Goal: Task Accomplishment & Management: Use online tool/utility

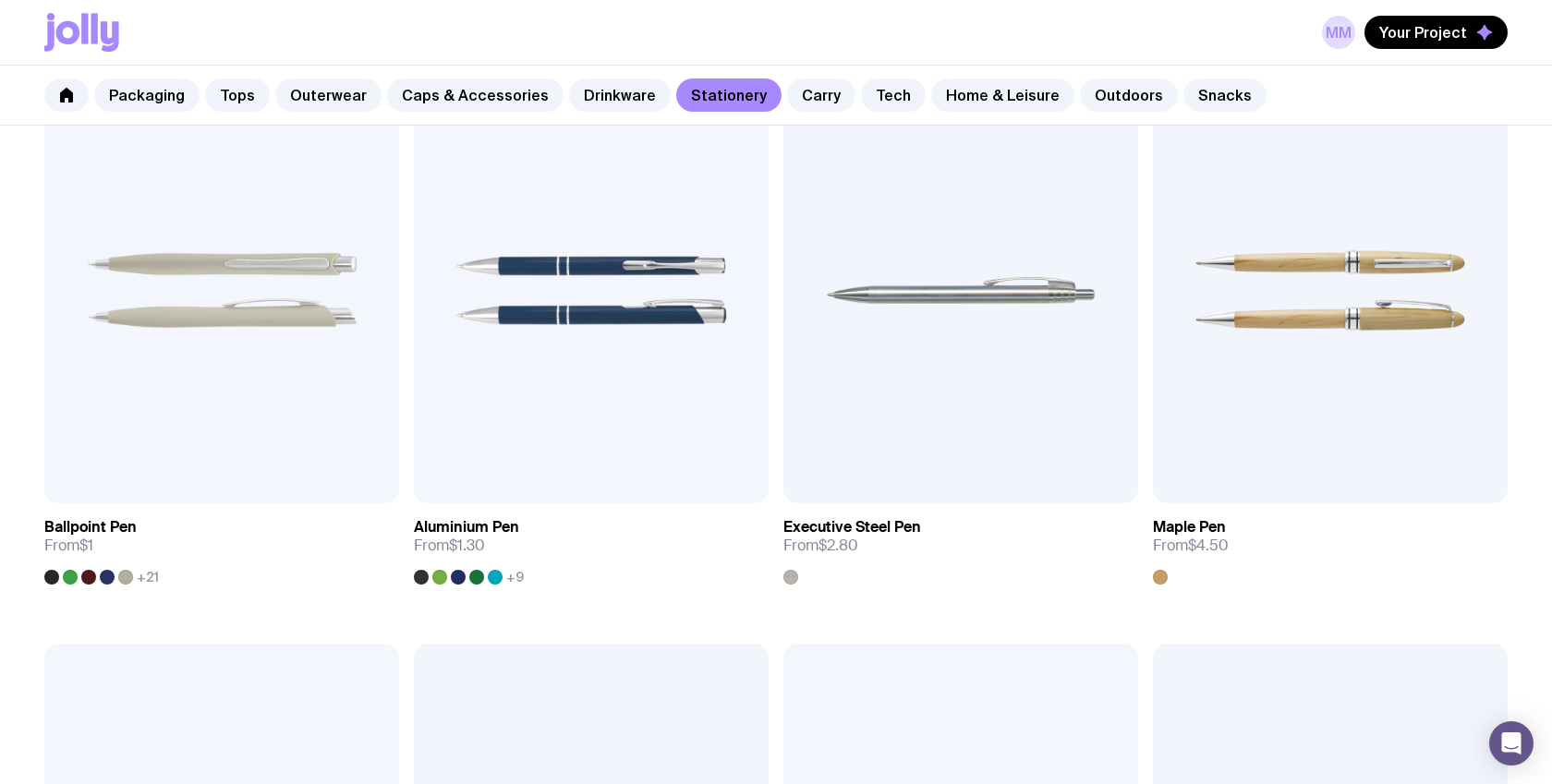
scroll to position [408, 0]
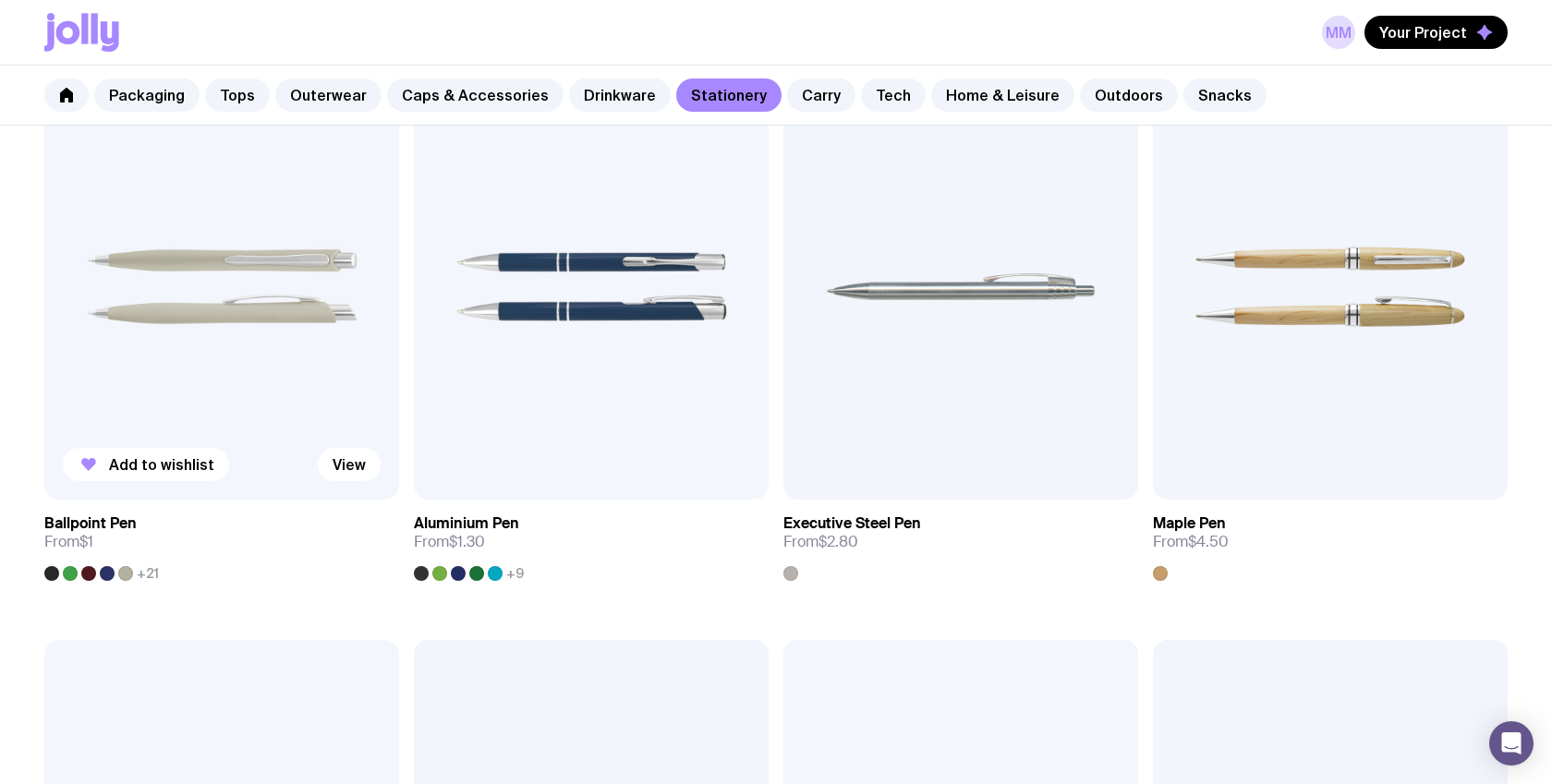
click at [239, 376] on img at bounding box center [222, 287] width 355 height 426
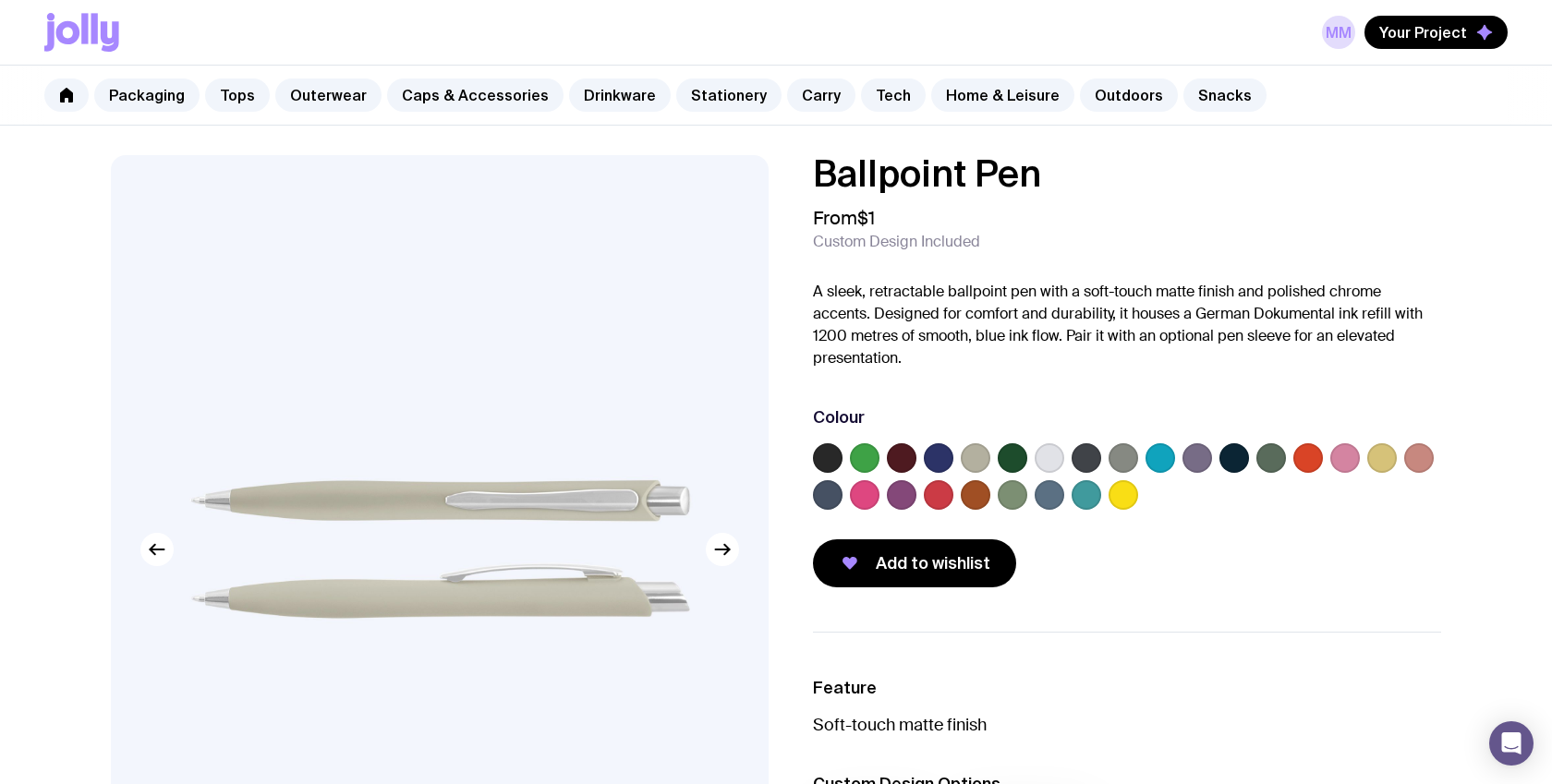
click at [970, 462] on label at bounding box center [976, 459] width 30 height 30
click at [0, 0] on input "radio" at bounding box center [0, 0] width 0 height 0
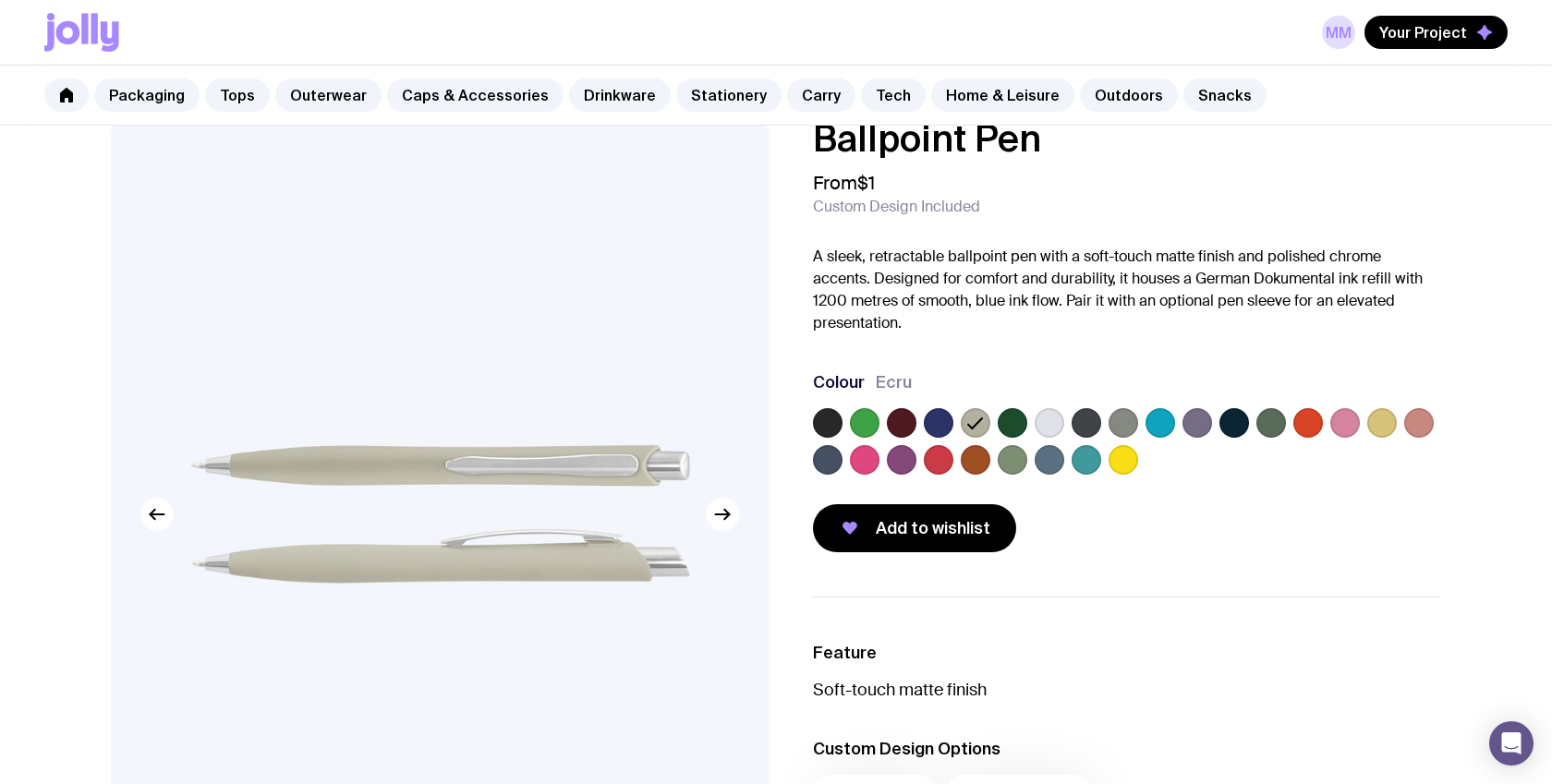
click at [1030, 462] on div at bounding box center [1127, 446] width 628 height 74
click at [1017, 462] on label at bounding box center [1013, 459] width 30 height 30
click at [0, 0] on input "radio" at bounding box center [0, 0] width 0 height 0
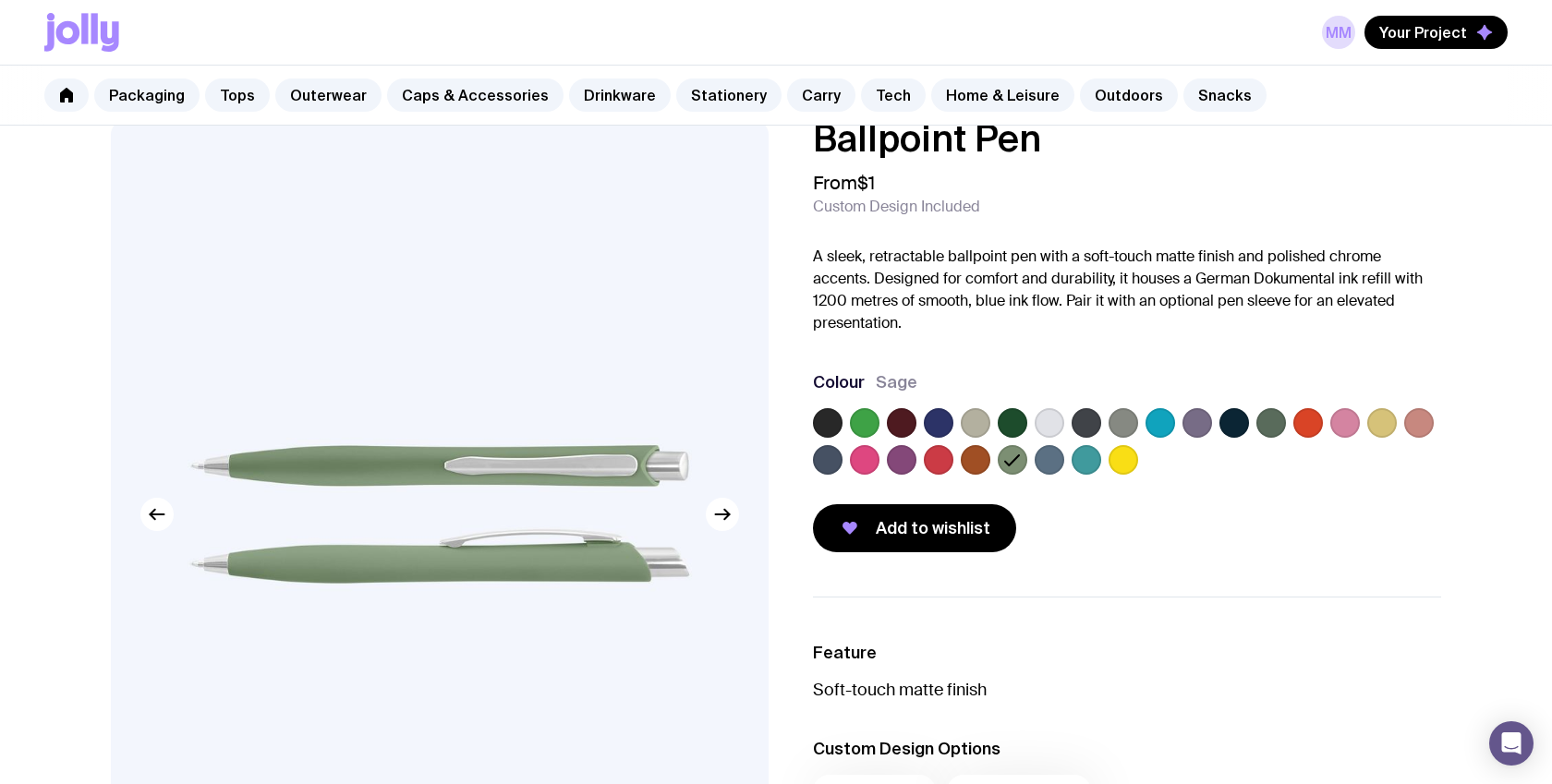
click at [1262, 420] on label at bounding box center [1272, 423] width 30 height 30
click at [0, 0] on input "radio" at bounding box center [0, 0] width 0 height 0
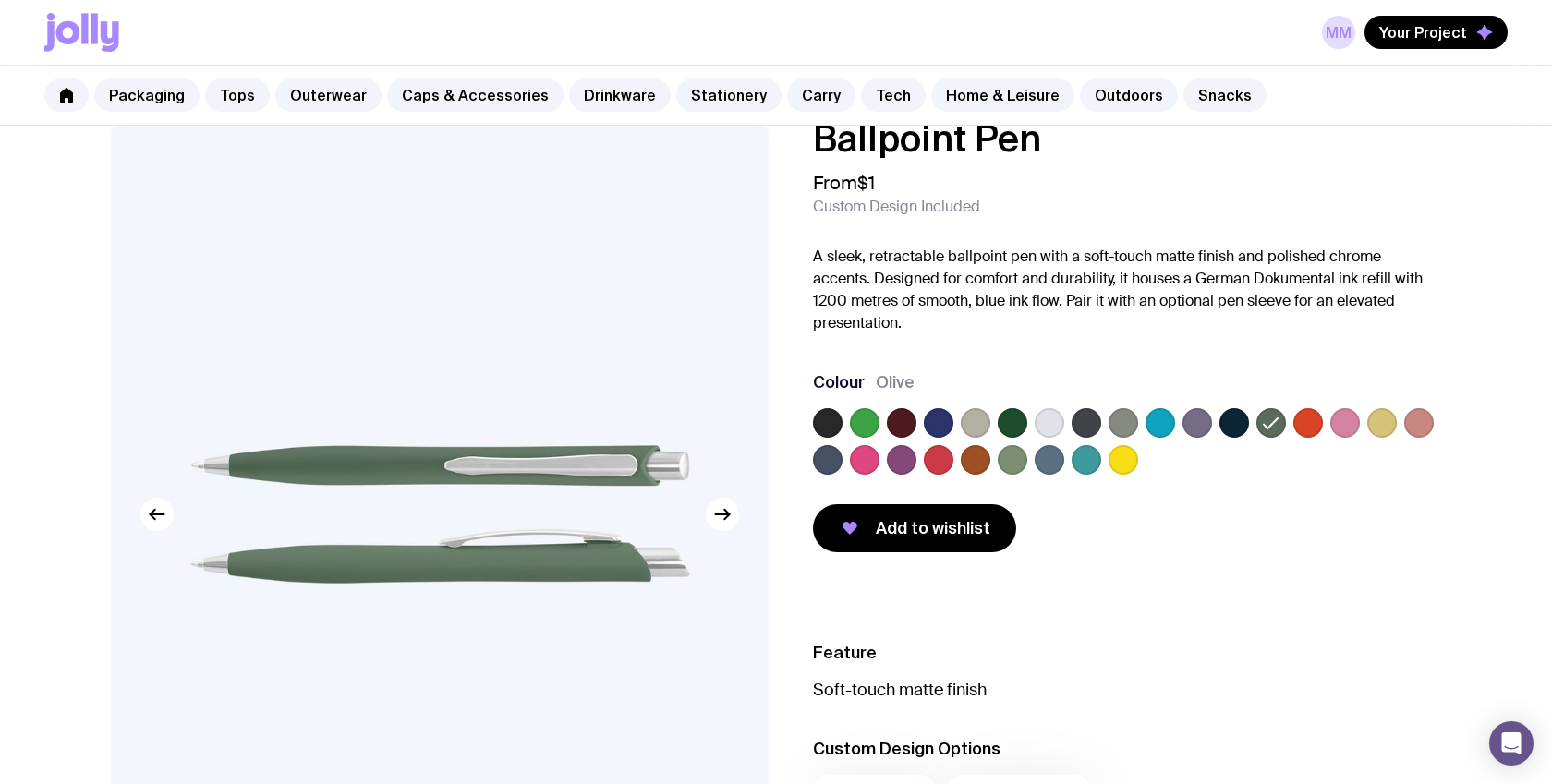
click at [979, 423] on label at bounding box center [976, 423] width 30 height 30
click at [0, 0] on input "radio" at bounding box center [0, 0] width 0 height 0
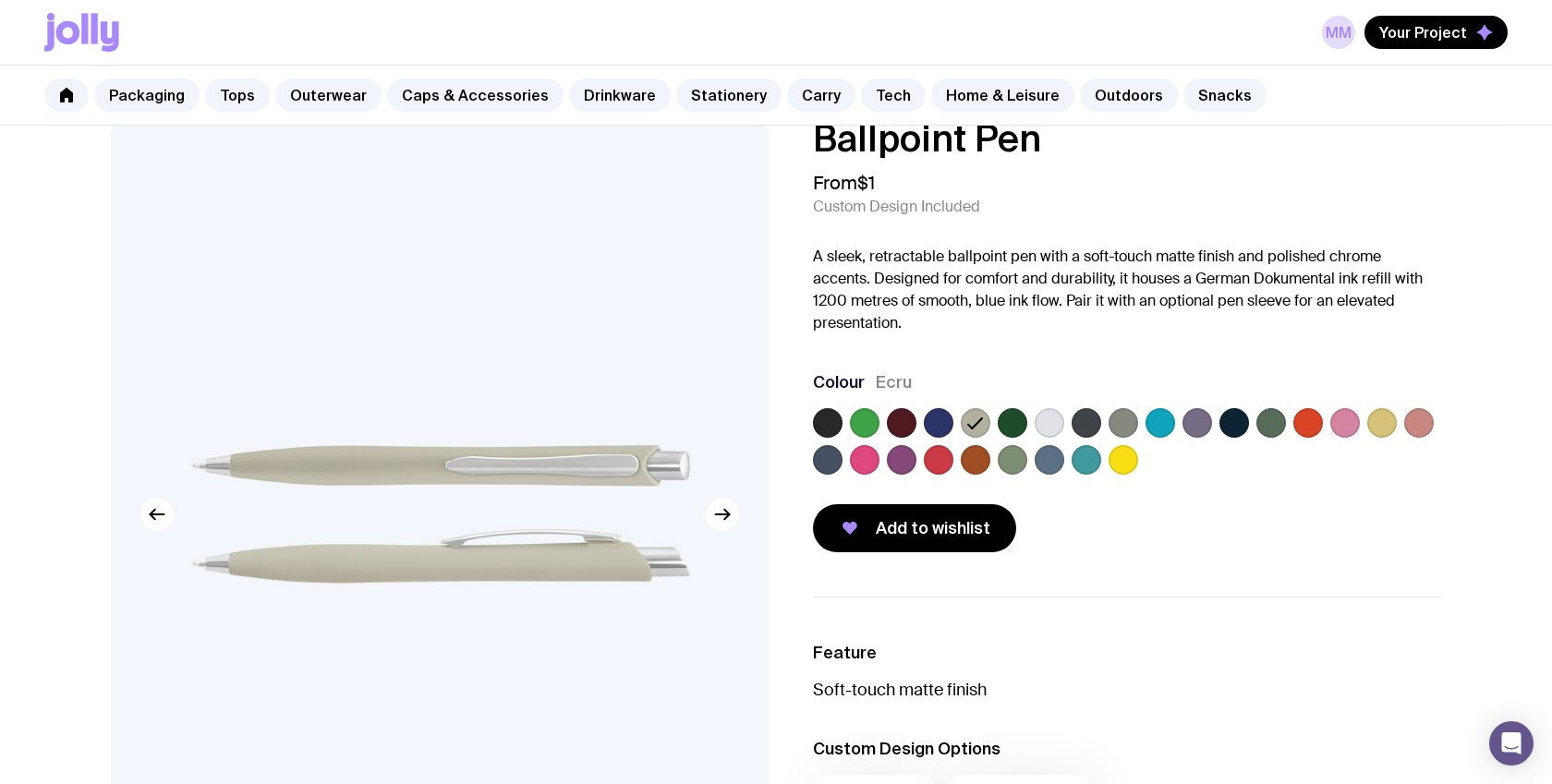
click at [1259, 426] on label at bounding box center [1272, 423] width 30 height 30
click at [0, 0] on input "radio" at bounding box center [0, 0] width 0 height 0
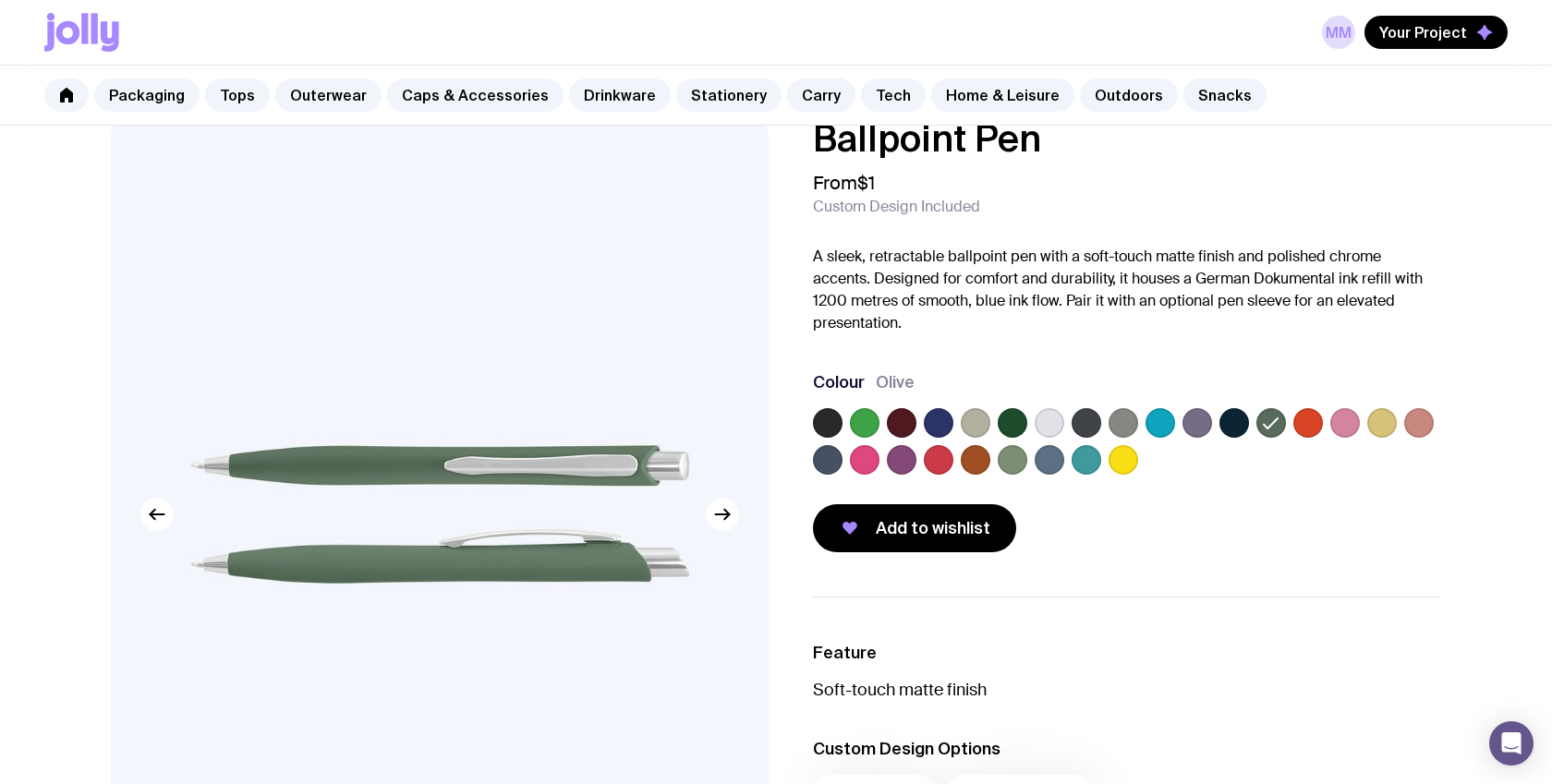
click at [976, 423] on label at bounding box center [976, 423] width 30 height 30
click at [0, 0] on input "radio" at bounding box center [0, 0] width 0 height 0
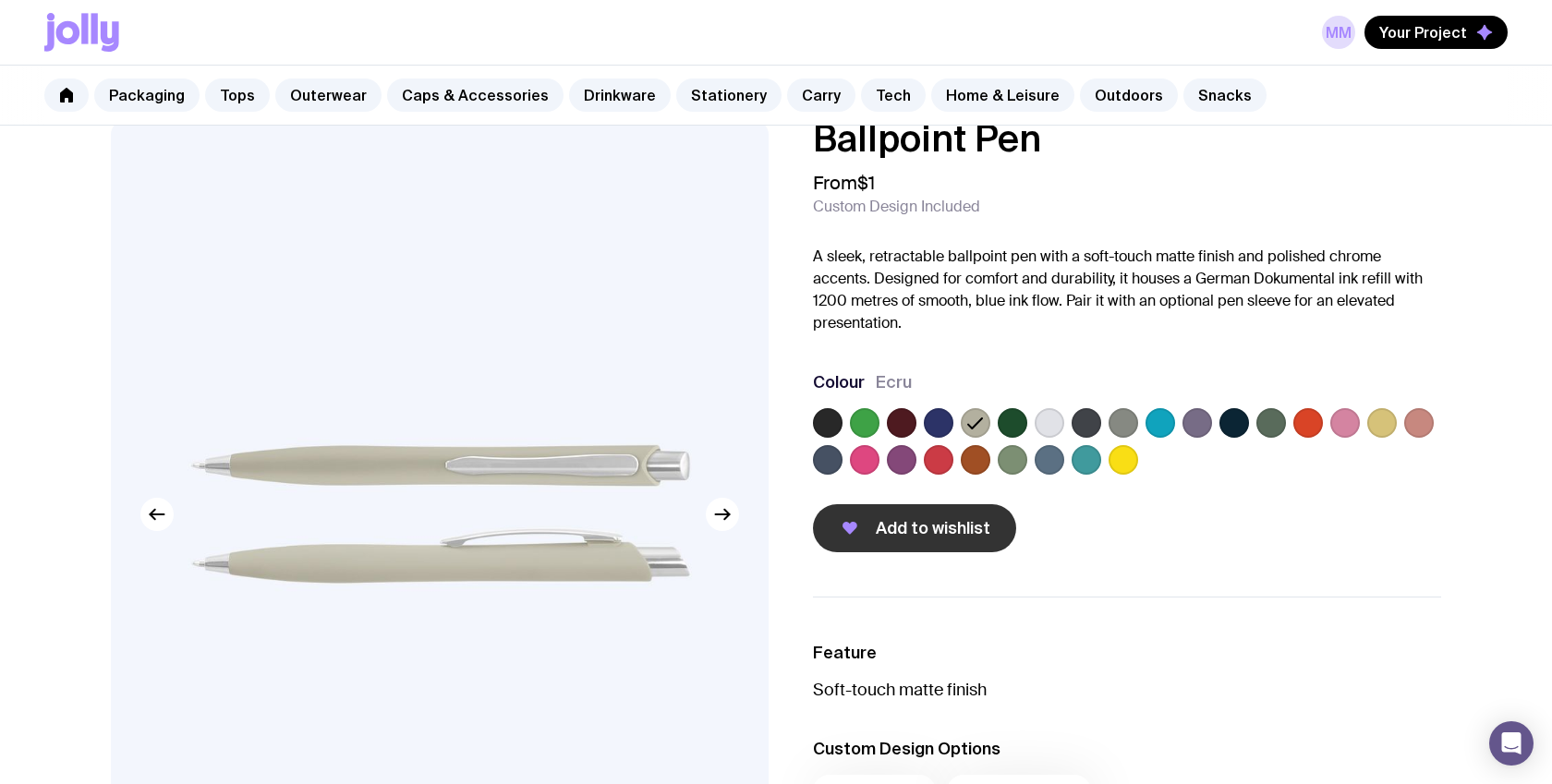
click at [927, 533] on span "Add to wishlist" at bounding box center [933, 528] width 115 height 22
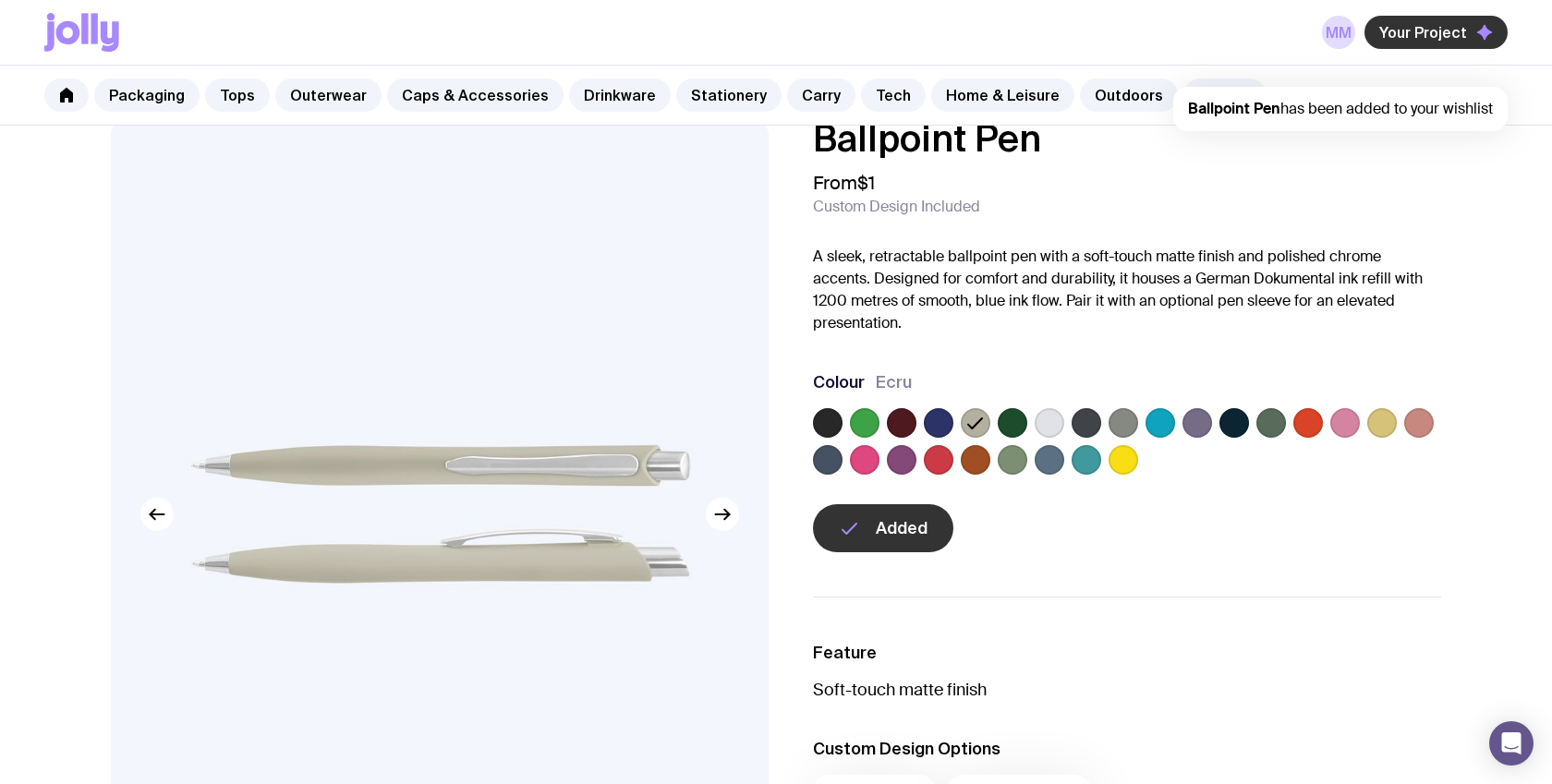
click at [1440, 40] on span "Your Project" at bounding box center [1423, 32] width 88 height 18
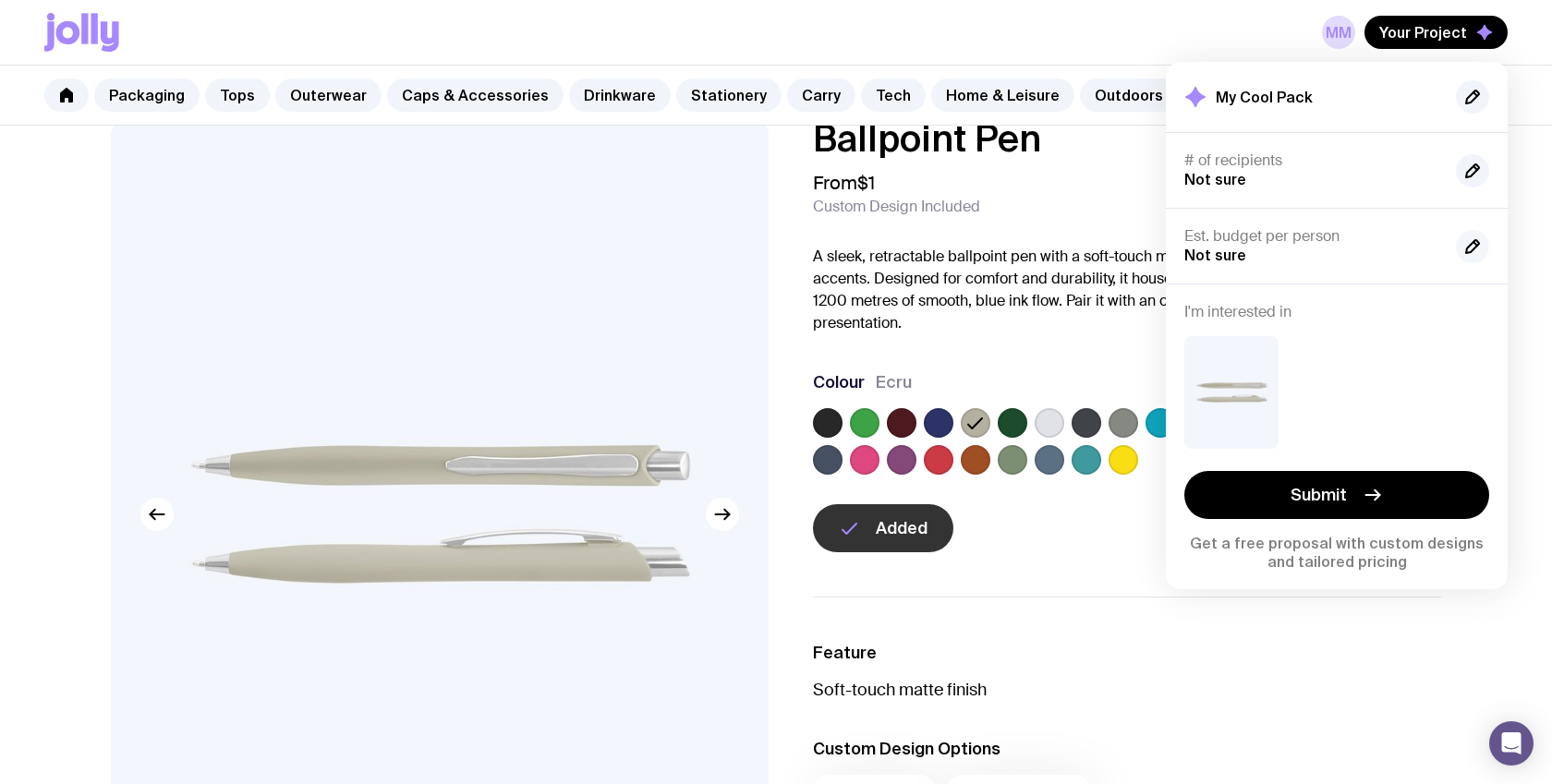
click at [1471, 250] on icon "button" at bounding box center [1472, 247] width 13 height 13
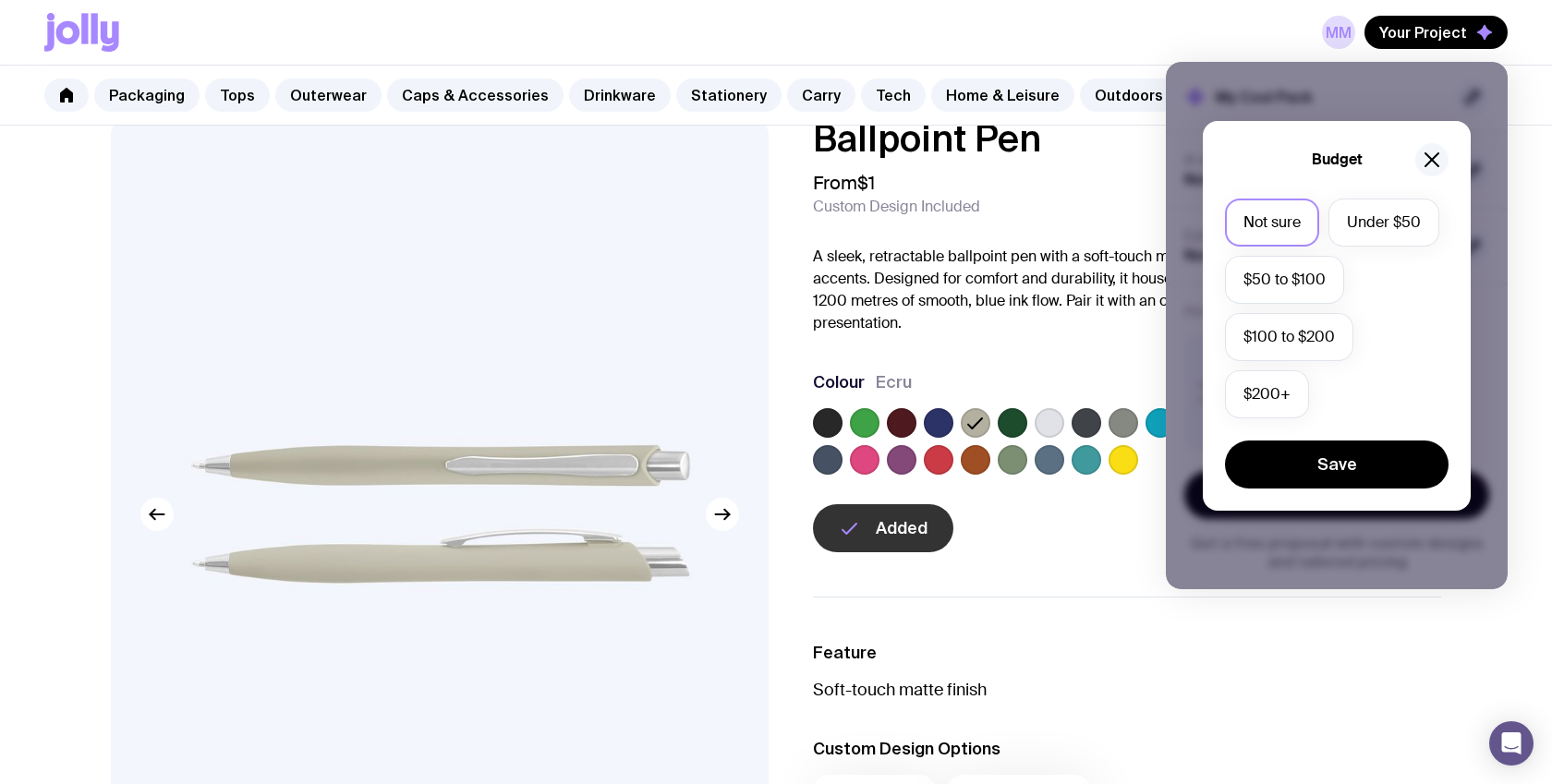
click at [1424, 162] on icon "button" at bounding box center [1432, 160] width 22 height 22
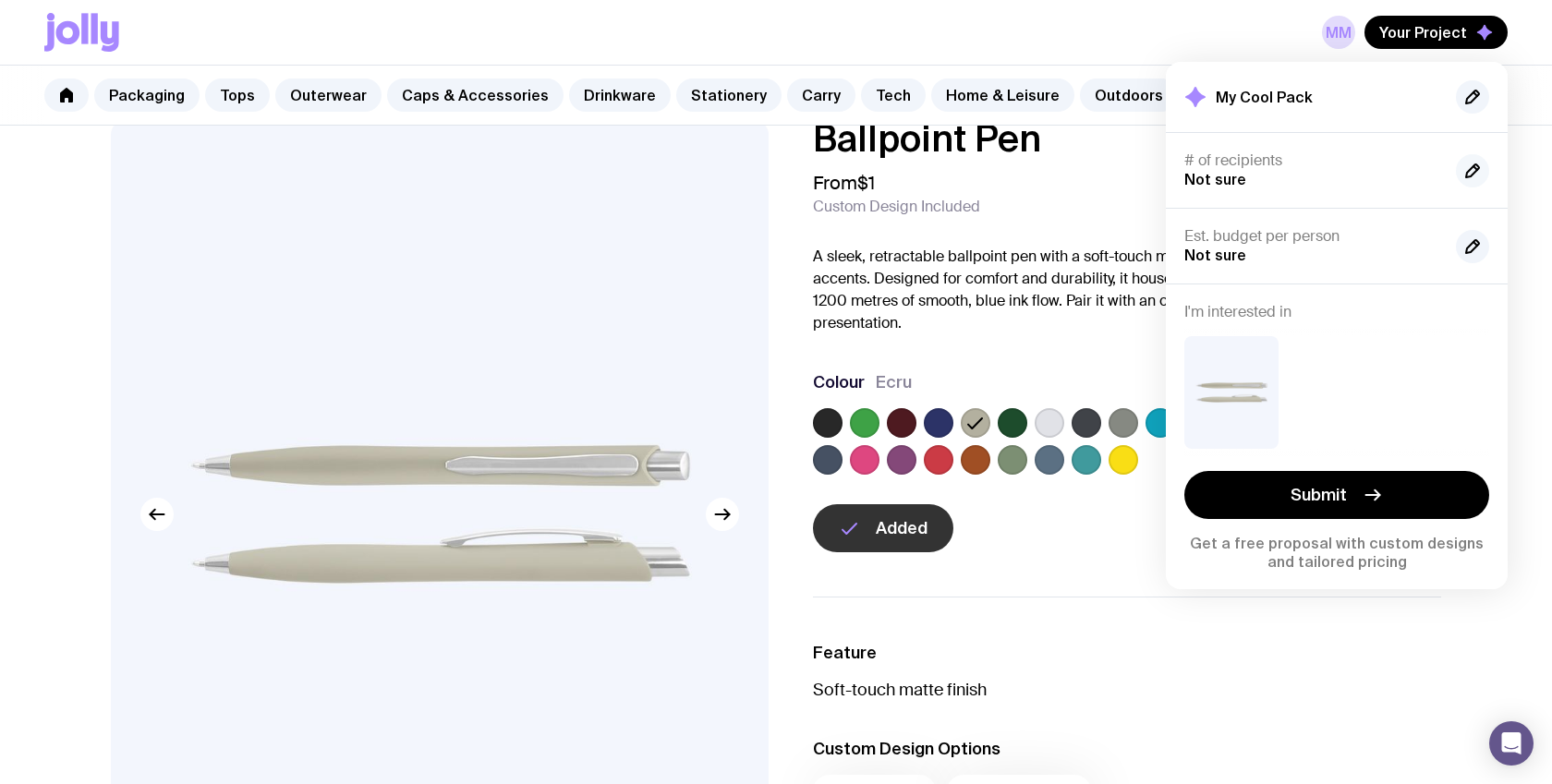
click at [1469, 166] on icon "button" at bounding box center [1472, 171] width 22 height 22
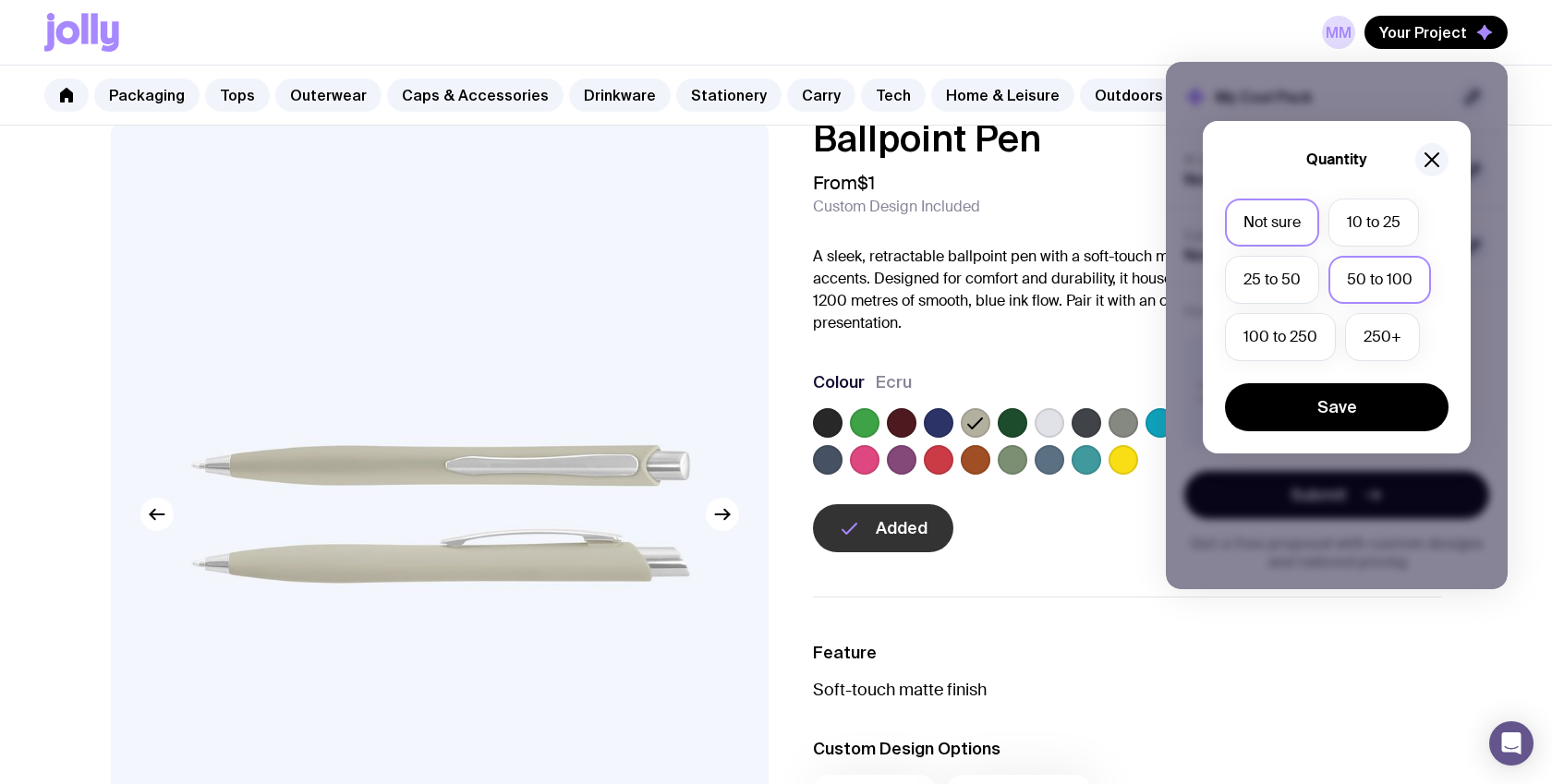
click at [1368, 284] on label "50 to 100" at bounding box center [1380, 280] width 103 height 48
click at [0, 0] on input "50 to 100" at bounding box center [0, 0] width 0 height 0
click at [1340, 405] on button "Save" at bounding box center [1337, 408] width 224 height 48
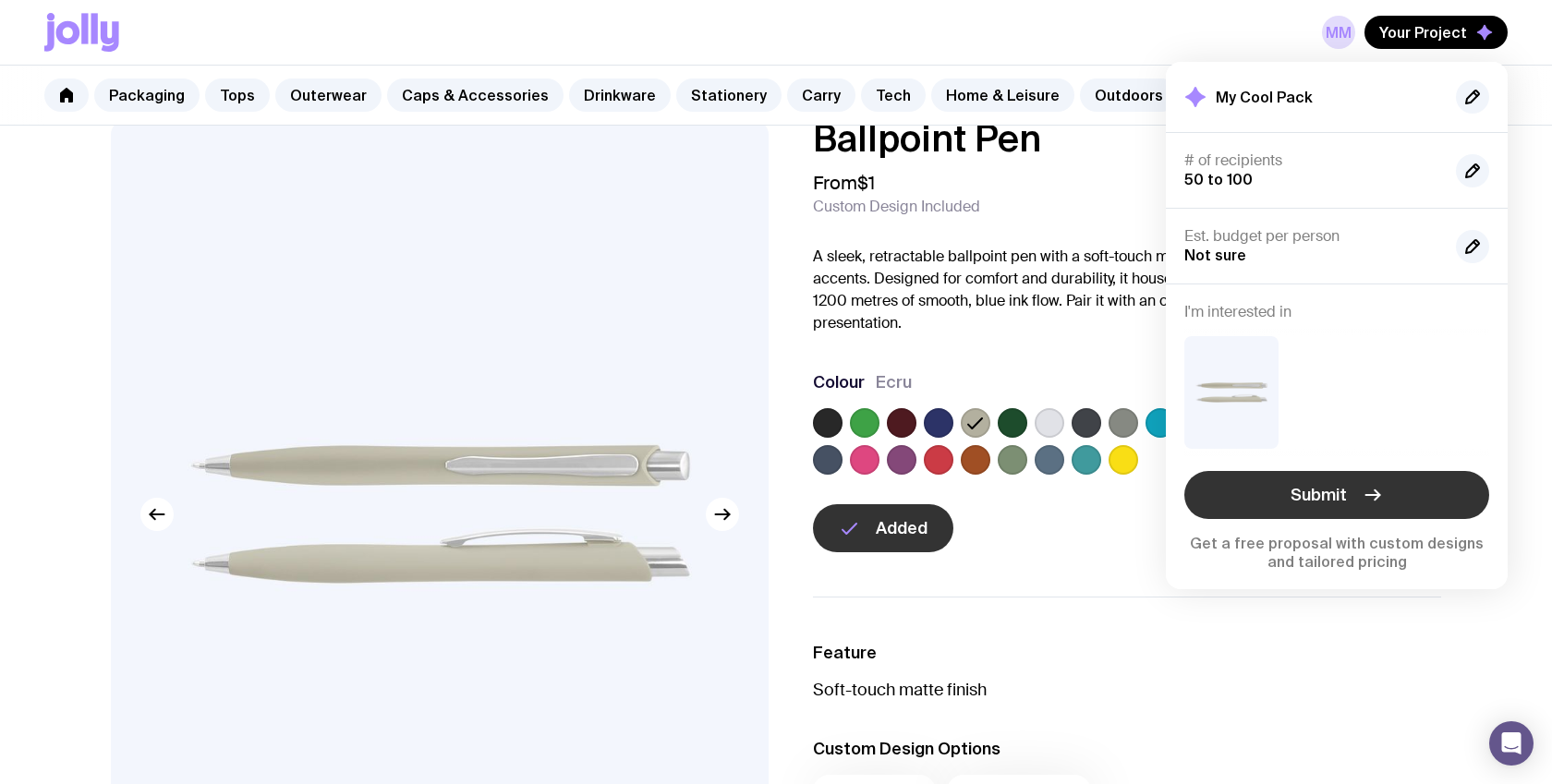
click at [1324, 506] on button "Submit" at bounding box center [1337, 495] width 305 height 48
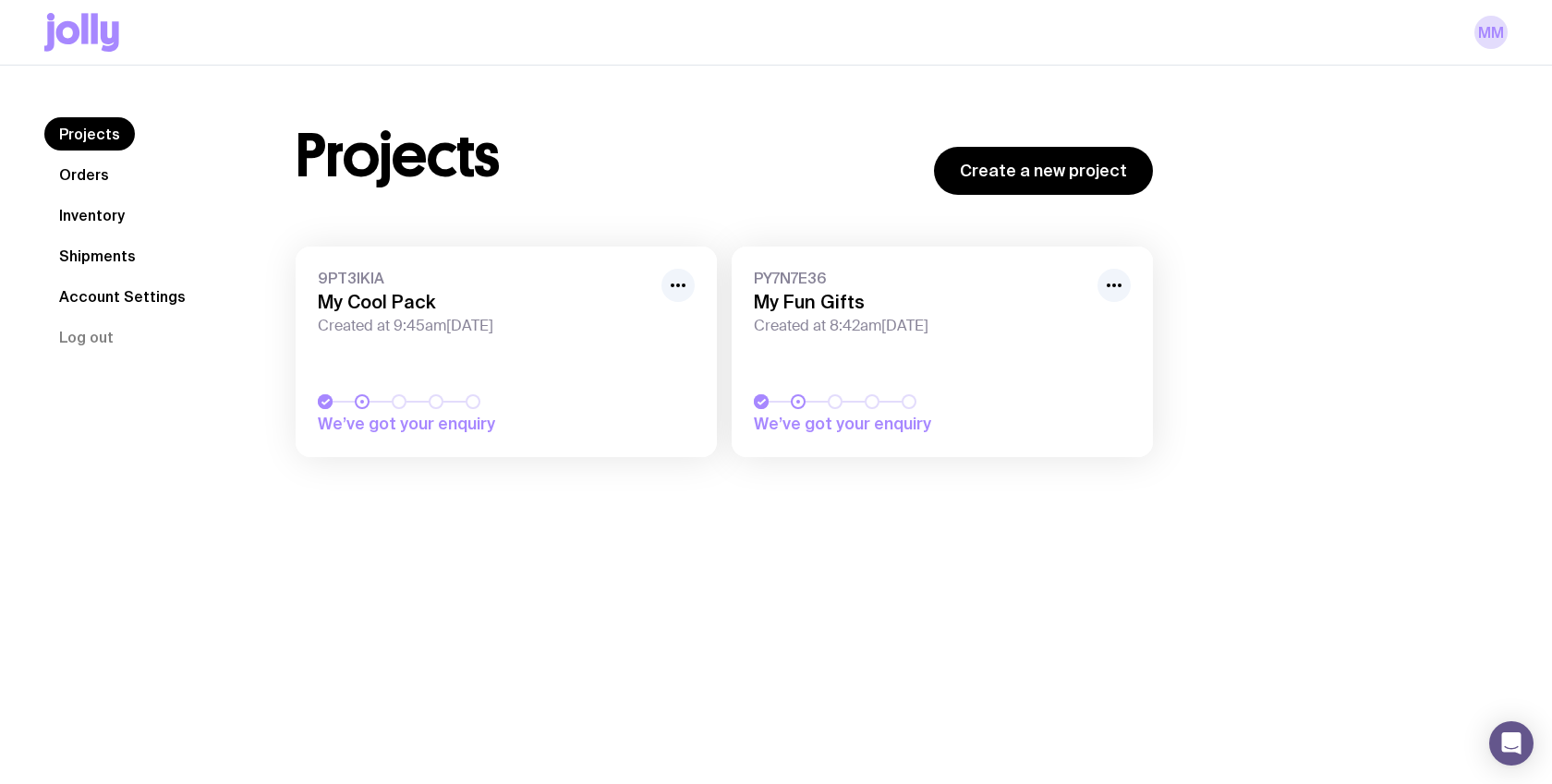
click at [826, 308] on h3 "My Fun Gifts" at bounding box center [920, 302] width 333 height 22
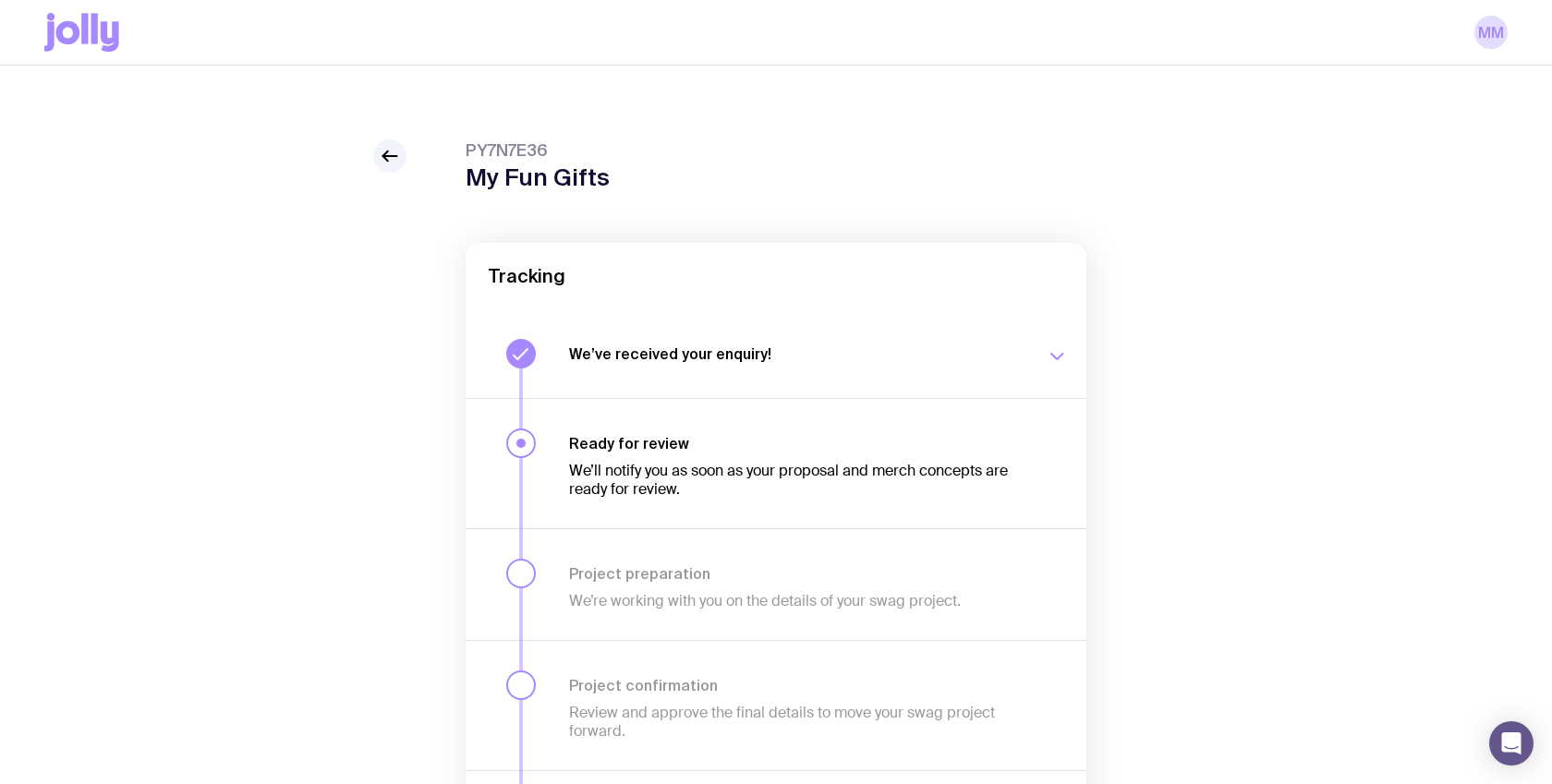
click at [1056, 350] on icon "button" at bounding box center [1057, 357] width 22 height 22
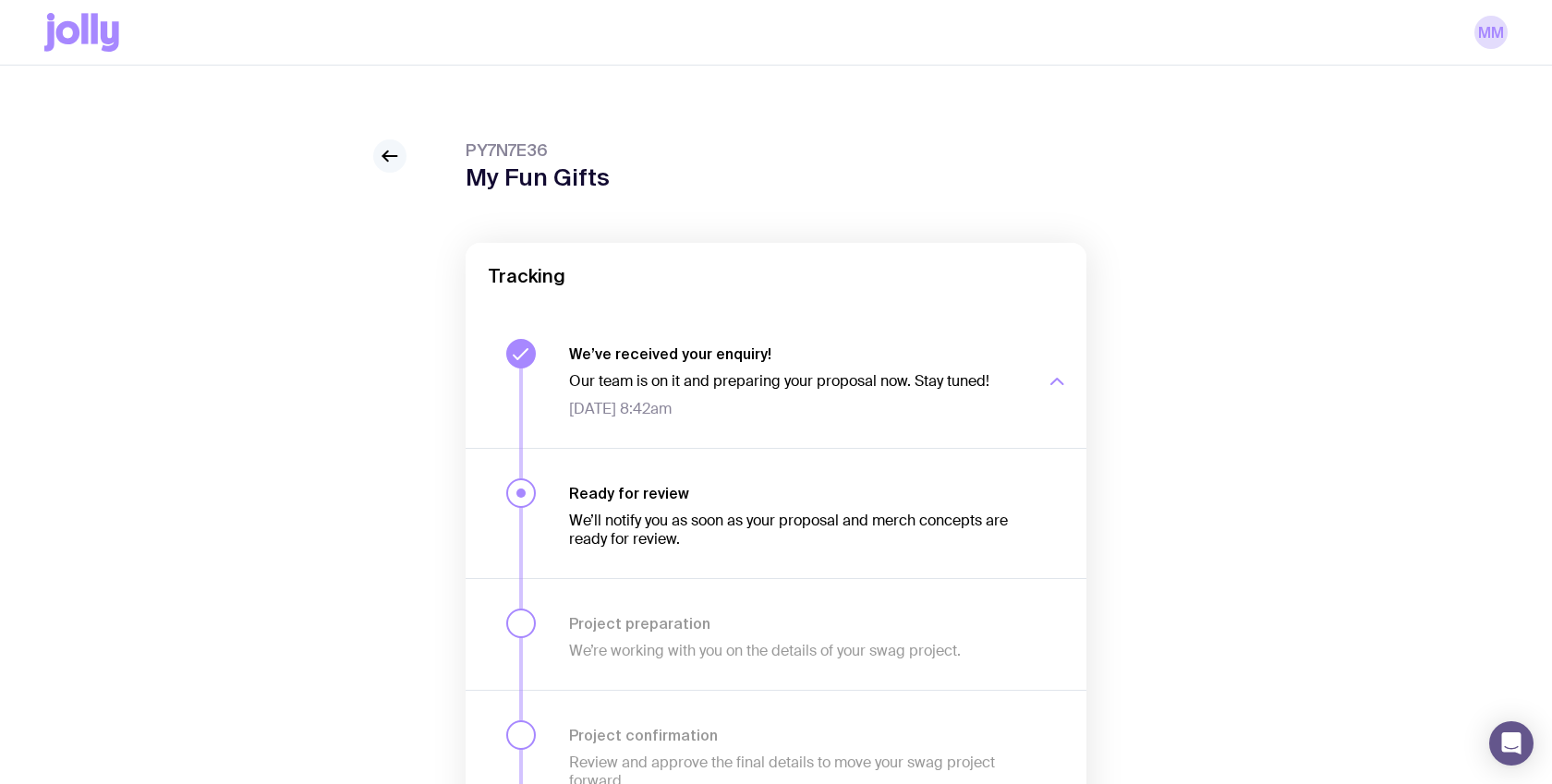
click at [398, 151] on icon at bounding box center [390, 156] width 22 height 22
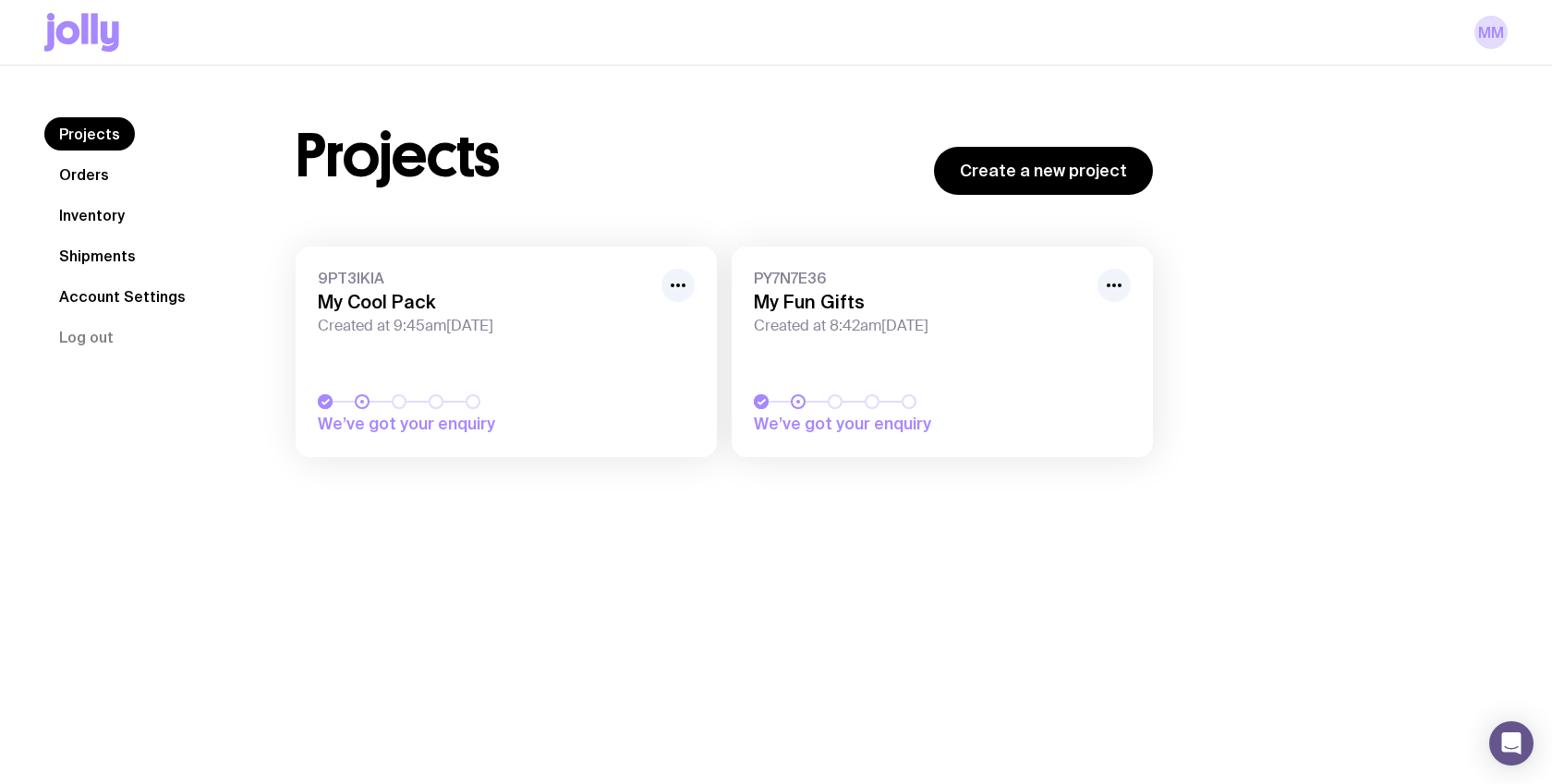
click at [79, 163] on link "Orders" at bounding box center [84, 175] width 80 height 33
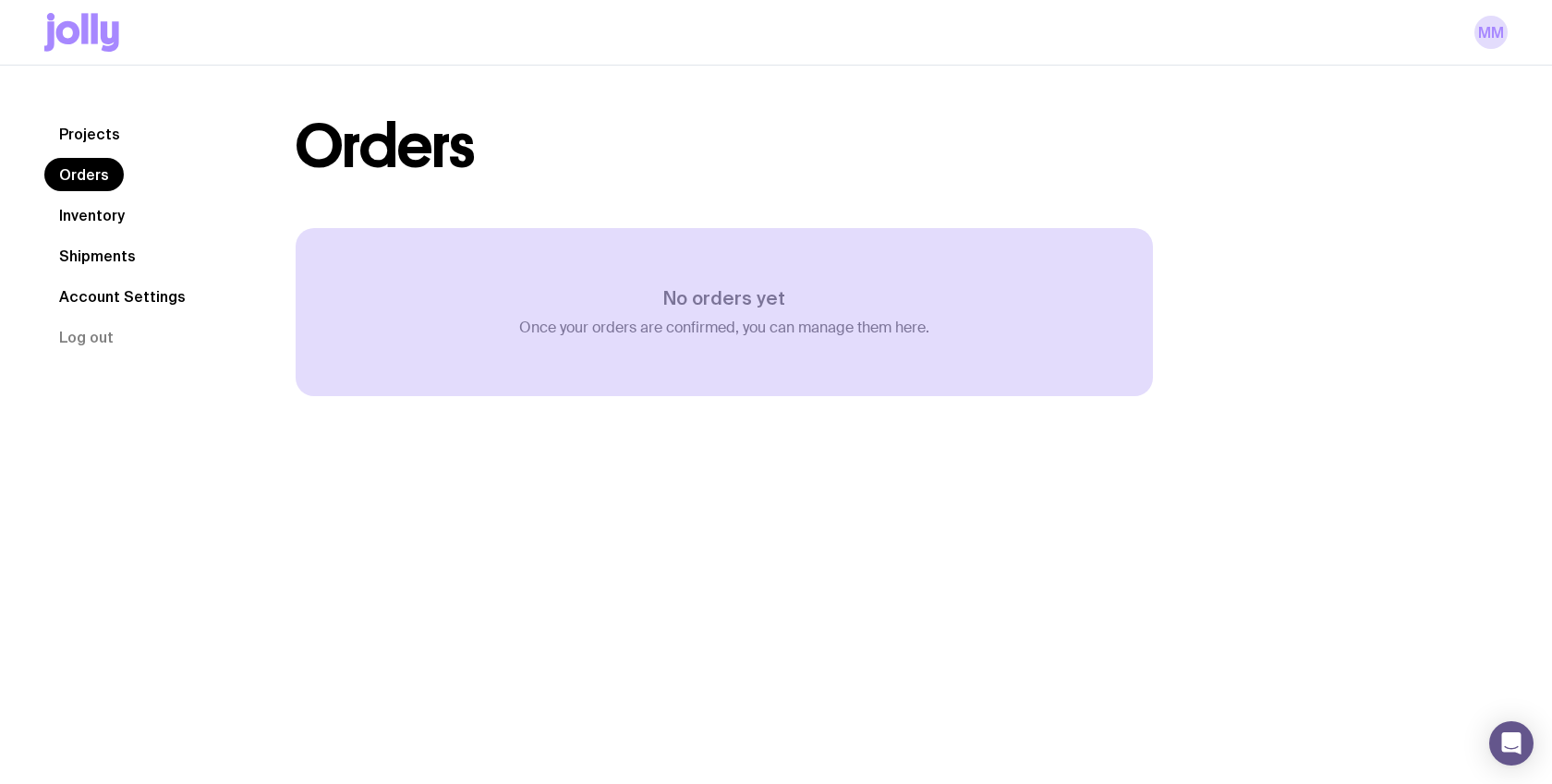
click at [71, 73] on div "Projects Orders Inventory Shipments Account Settings Log out Projects Orders In…" at bounding box center [776, 258] width 1552 height 385
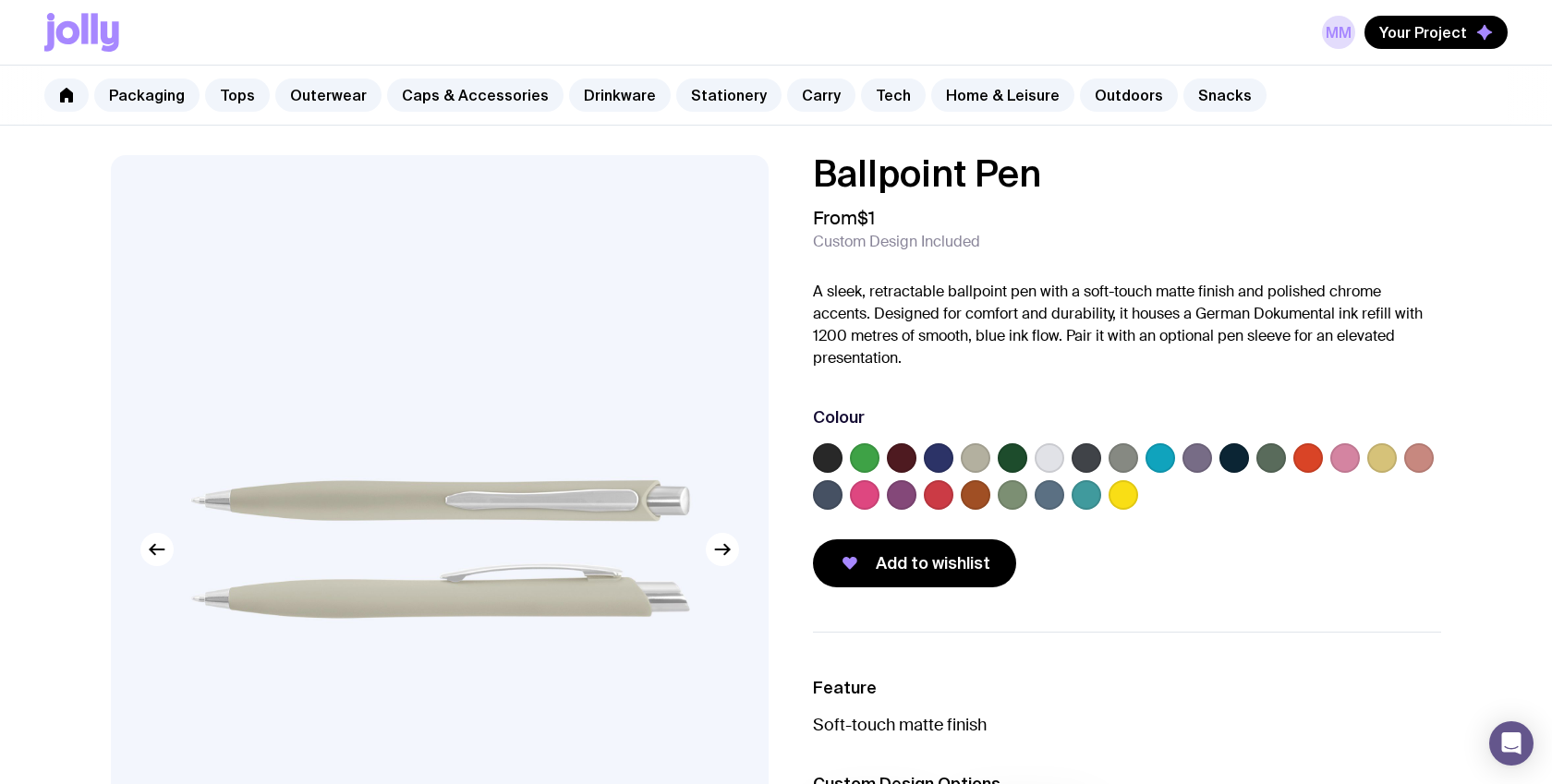
click at [1120, 460] on label at bounding box center [1124, 459] width 30 height 30
click at [0, 0] on input "radio" at bounding box center [0, 0] width 0 height 0
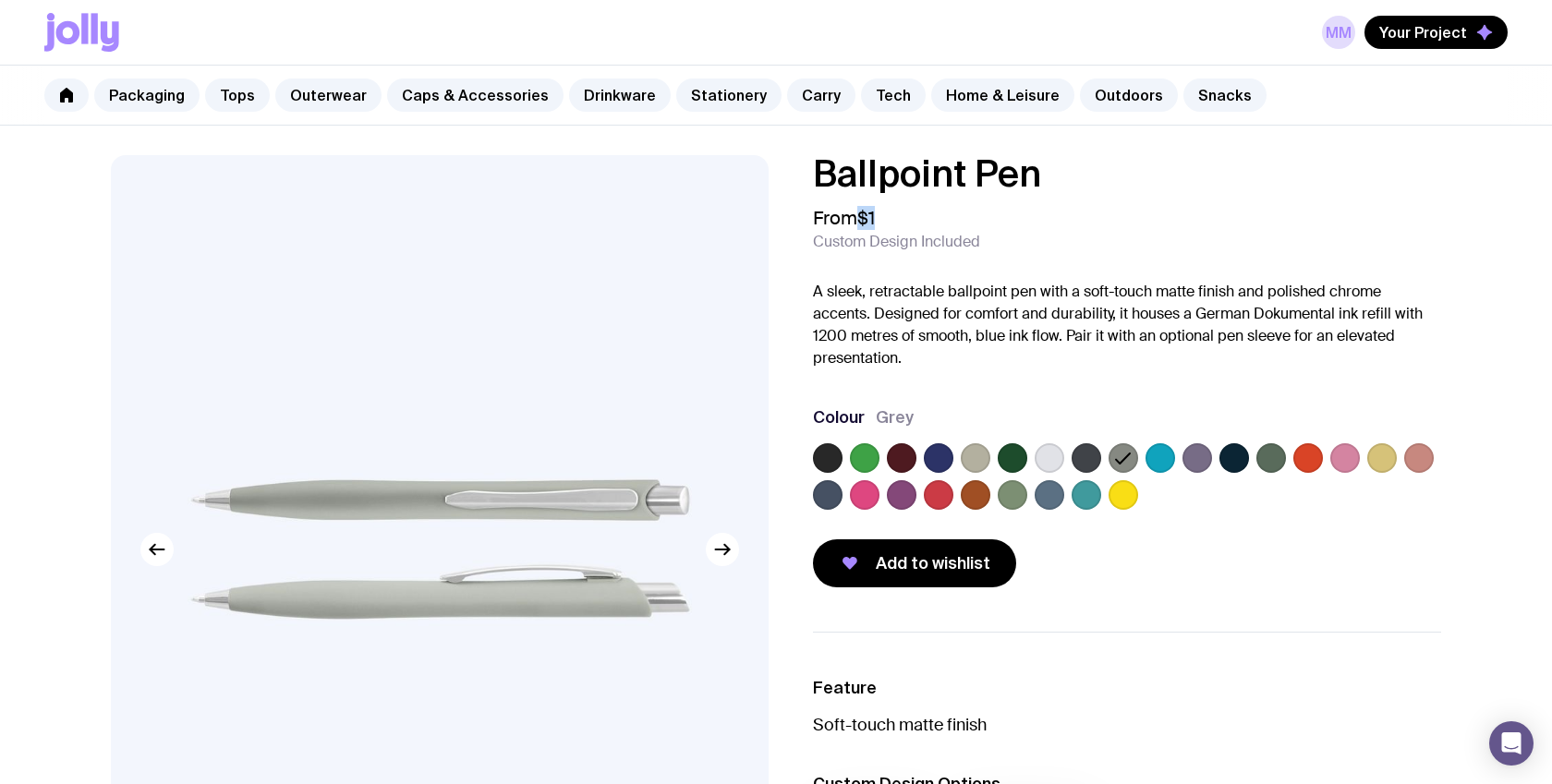
drag, startPoint x: 857, startPoint y: 218, endPoint x: 890, endPoint y: 218, distance: 33.0
click at [890, 218] on div "From $1 Custom Design Included" at bounding box center [1127, 229] width 628 height 44
drag, startPoint x: 814, startPoint y: 180, endPoint x: 1064, endPoint y: 180, distance: 250.0
click at [1064, 180] on h1 "Ballpoint Pen" at bounding box center [1127, 174] width 628 height 37
copy h1 "Ballpoint Pen"
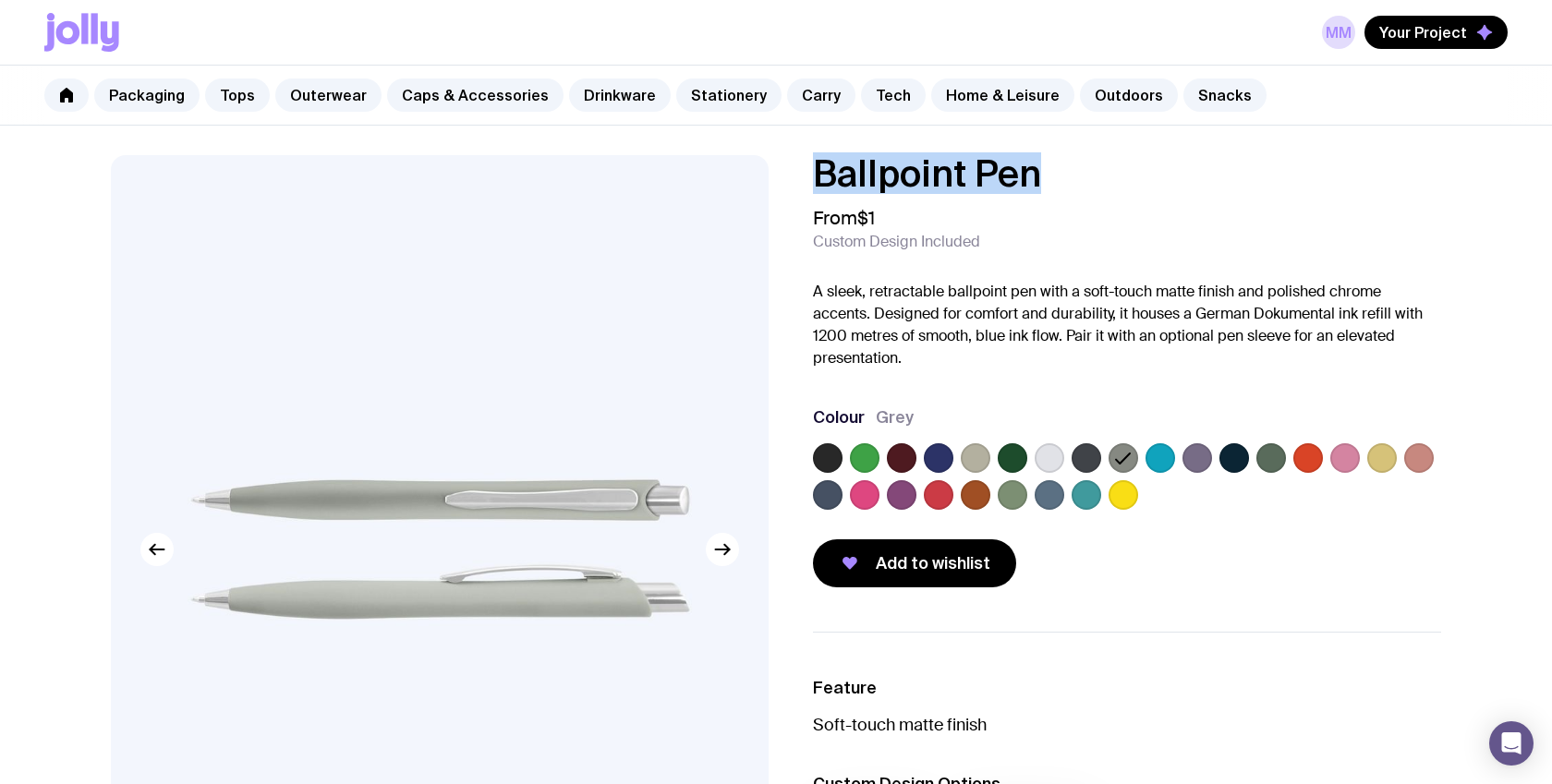
click at [855, 184] on h1 "Ballpoint Pen" at bounding box center [1127, 174] width 628 height 37
click at [925, 178] on h1 "Ballpoint Pen" at bounding box center [1127, 174] width 628 height 37
drag, startPoint x: 1033, startPoint y: 168, endPoint x: 807, endPoint y: 165, distance: 226.0
click at [807, 165] on div "Ballpoint Pen From $1 Custom Design Included A sleek, retractable ballpoint pen…" at bounding box center [1112, 372] width 658 height 433
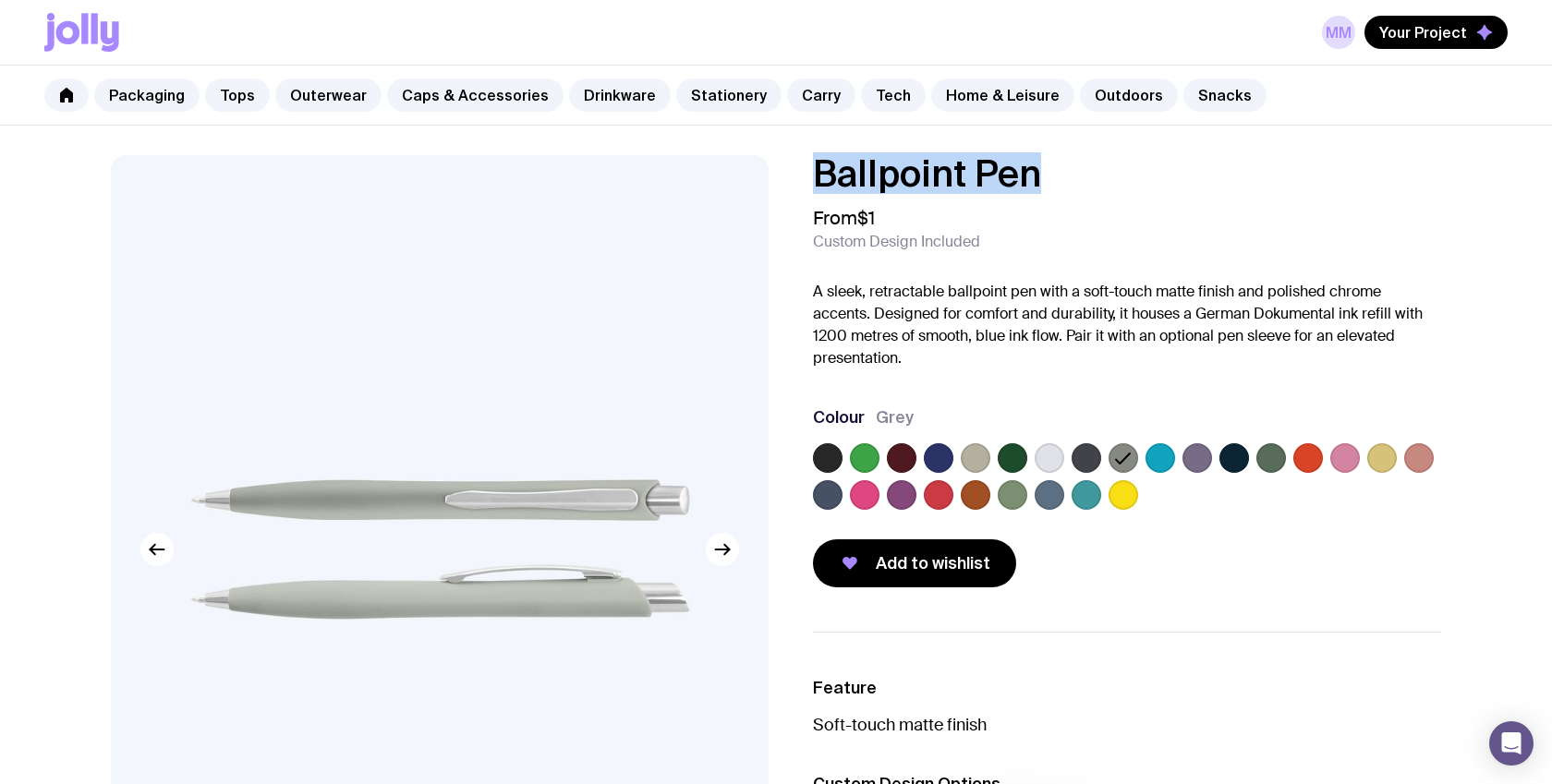
copy h1 "Ballpoint Pen"
click at [843, 185] on h1 "Ballpoint Pen" at bounding box center [1127, 174] width 628 height 37
click at [858, 288] on p "A sleek, retractable ballpoint pen with a soft-touch matte finish and polished …" at bounding box center [1127, 325] width 628 height 89
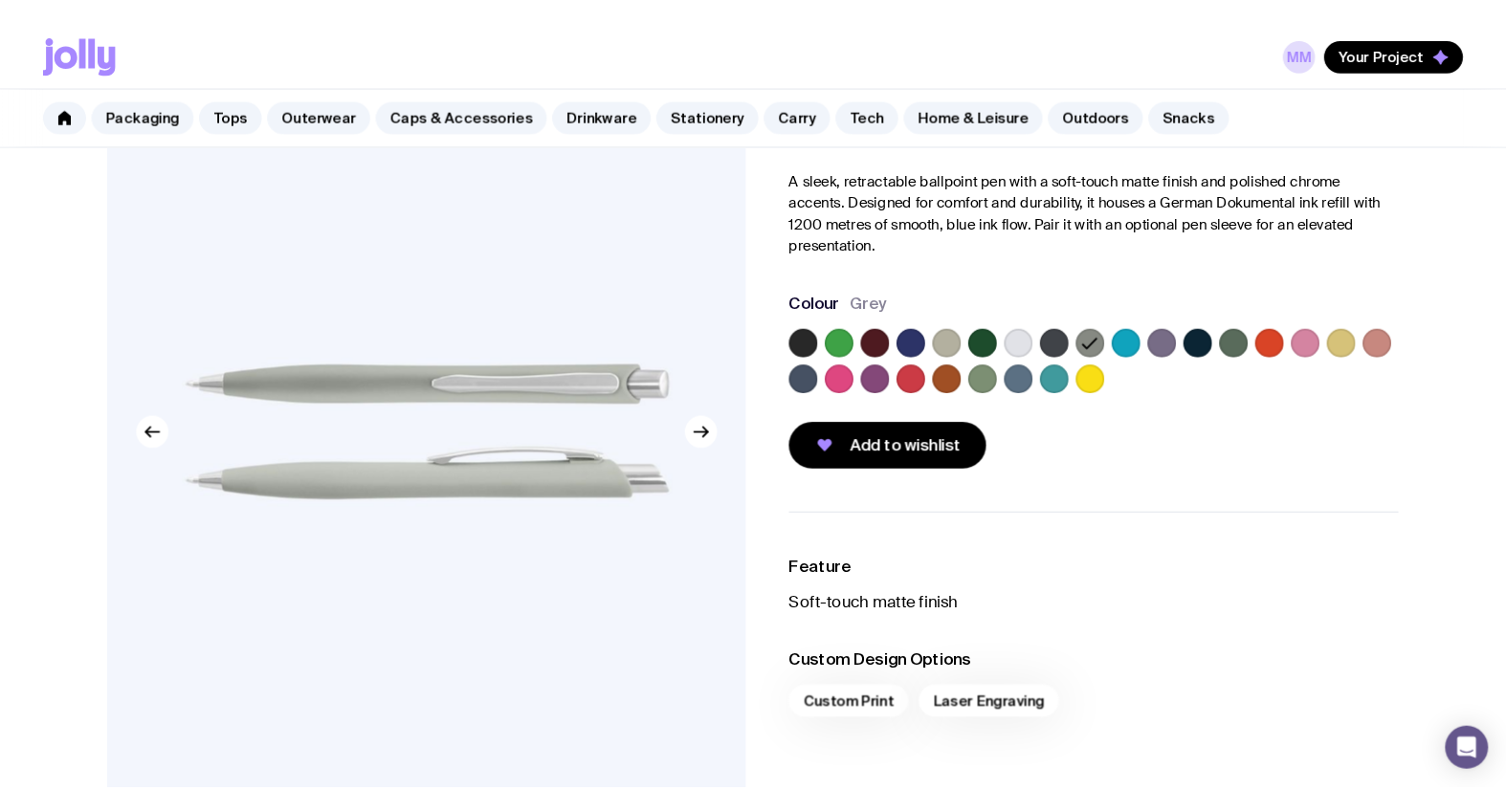
scroll to position [137, 0]
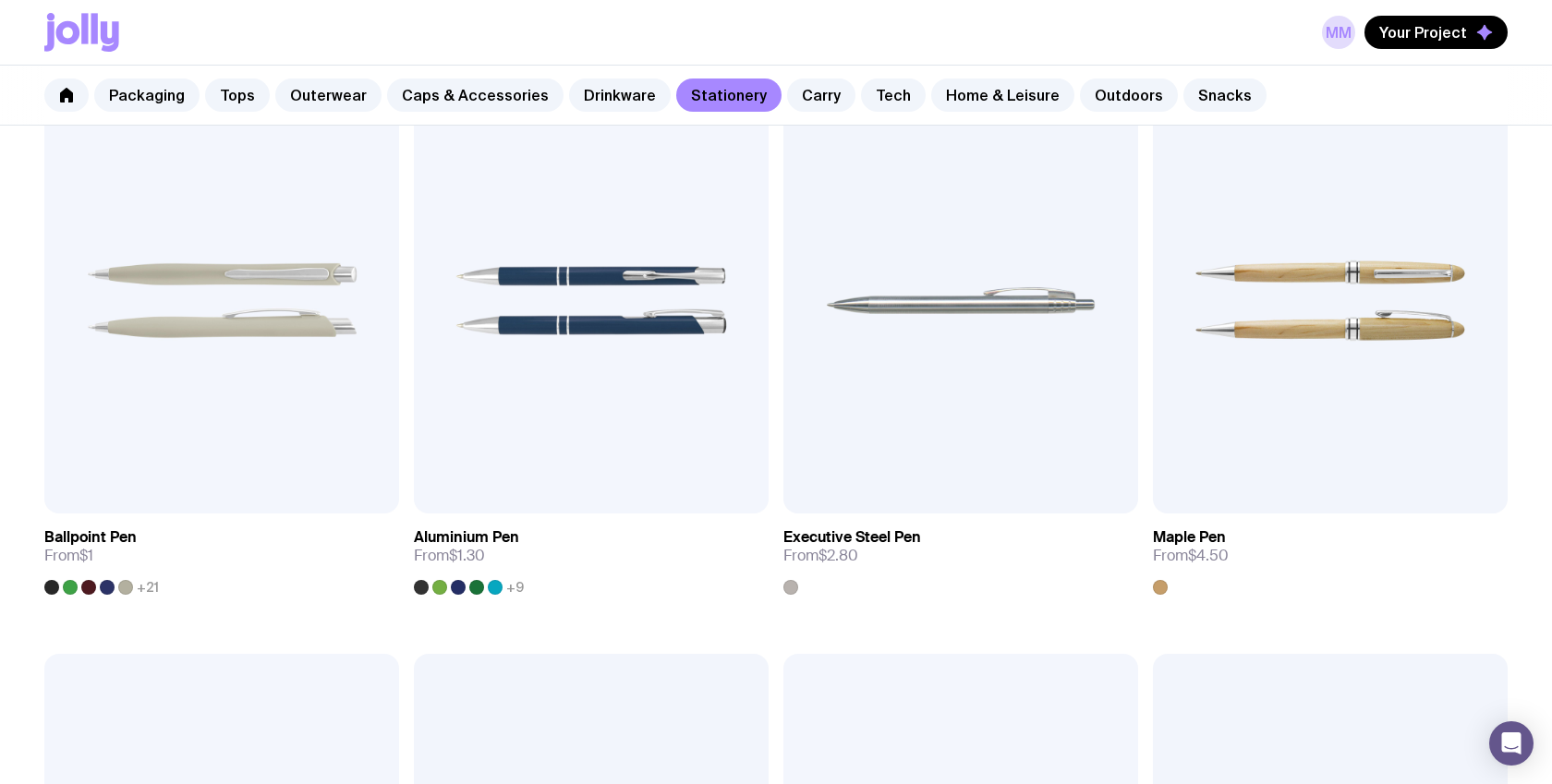
scroll to position [290, 0]
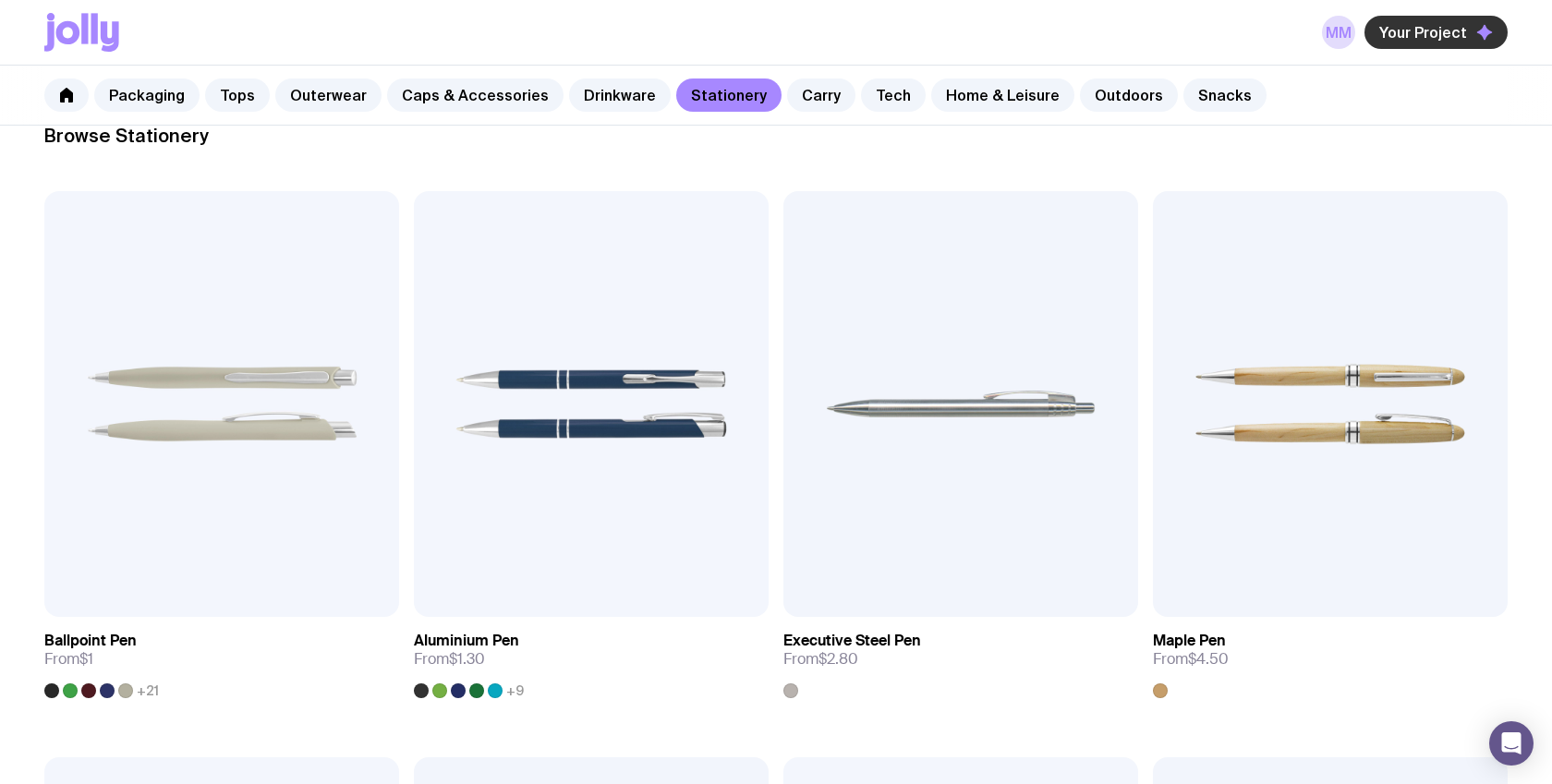
click at [1401, 43] on button "Your Project" at bounding box center [1435, 32] width 143 height 33
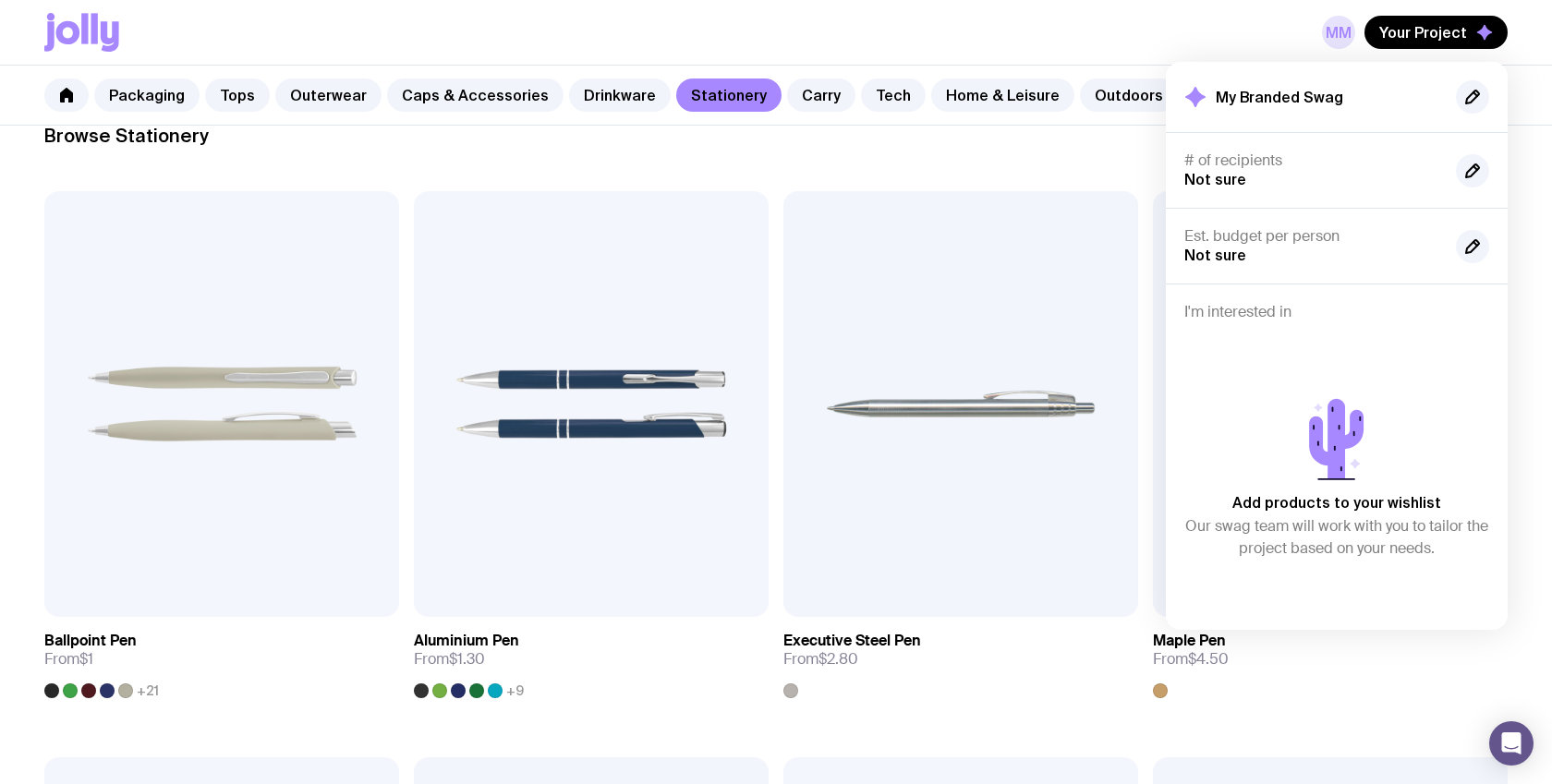
click at [1351, 36] on link "MM" at bounding box center [1339, 32] width 33 height 33
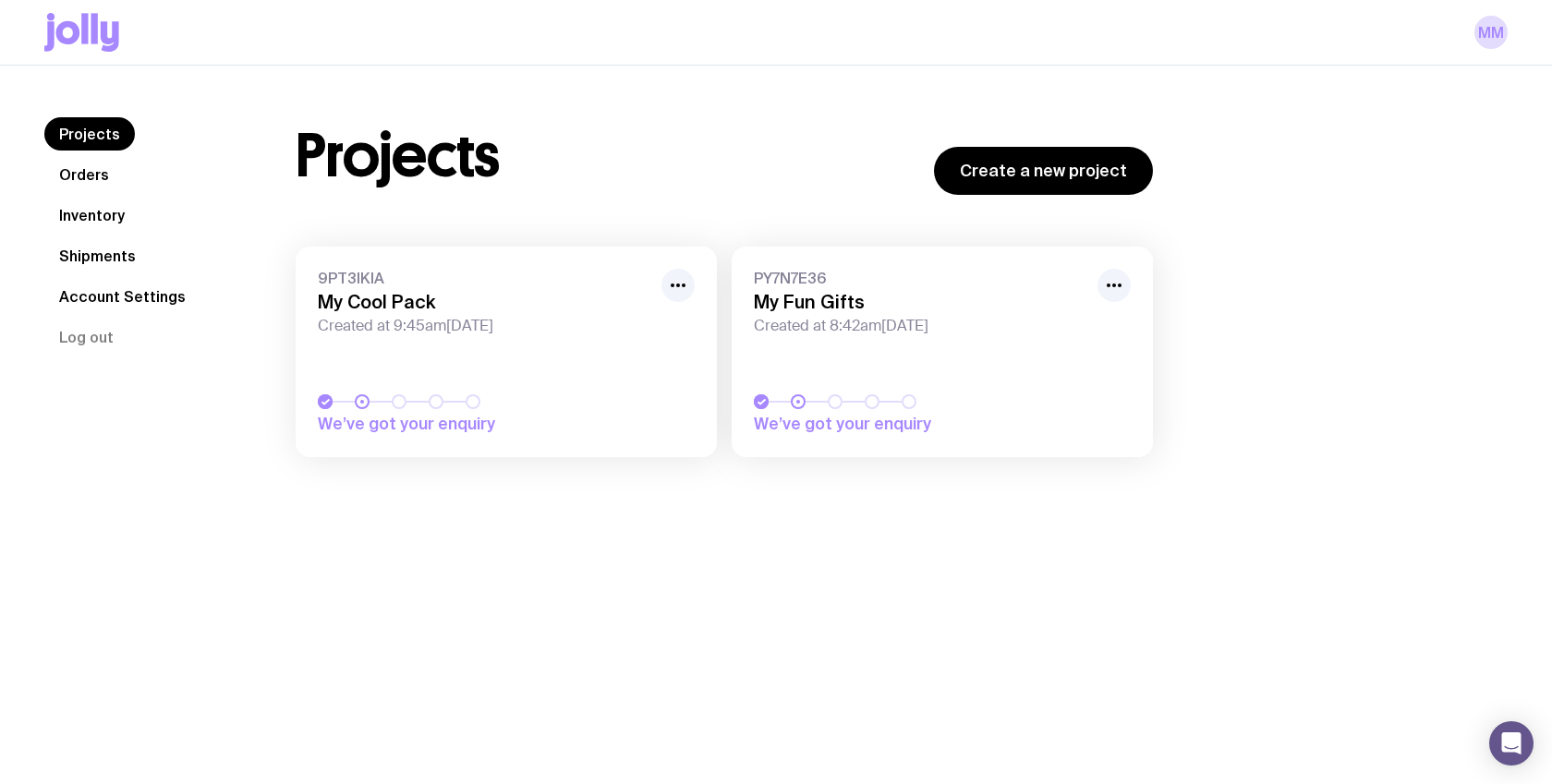
click at [449, 305] on h3 "My Cool Pack" at bounding box center [485, 302] width 333 height 22
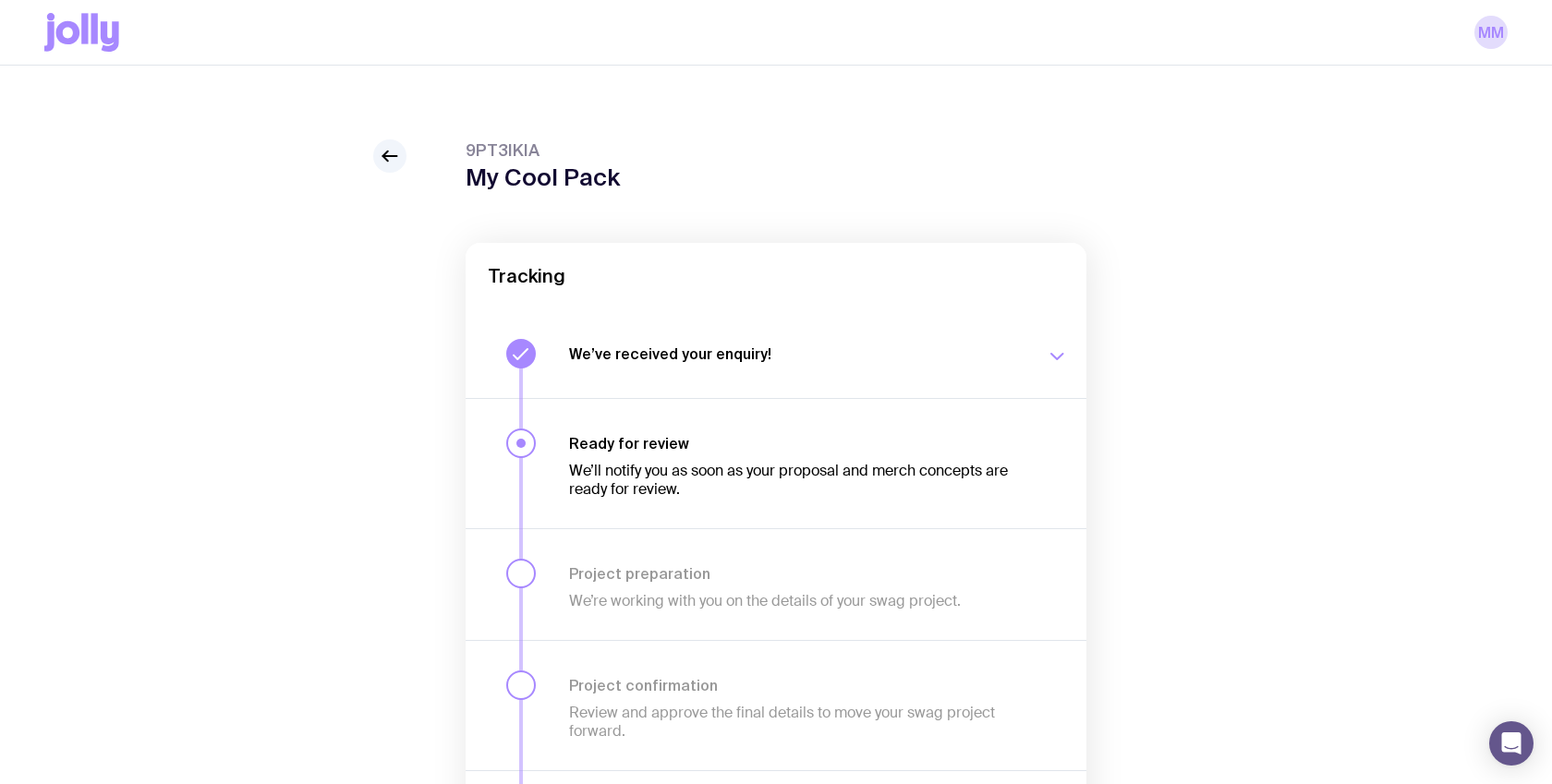
click at [649, 368] on div "We’ve received your enquiry! Our team is on it and preparing your proposal now.…" at bounding box center [818, 354] width 499 height 30
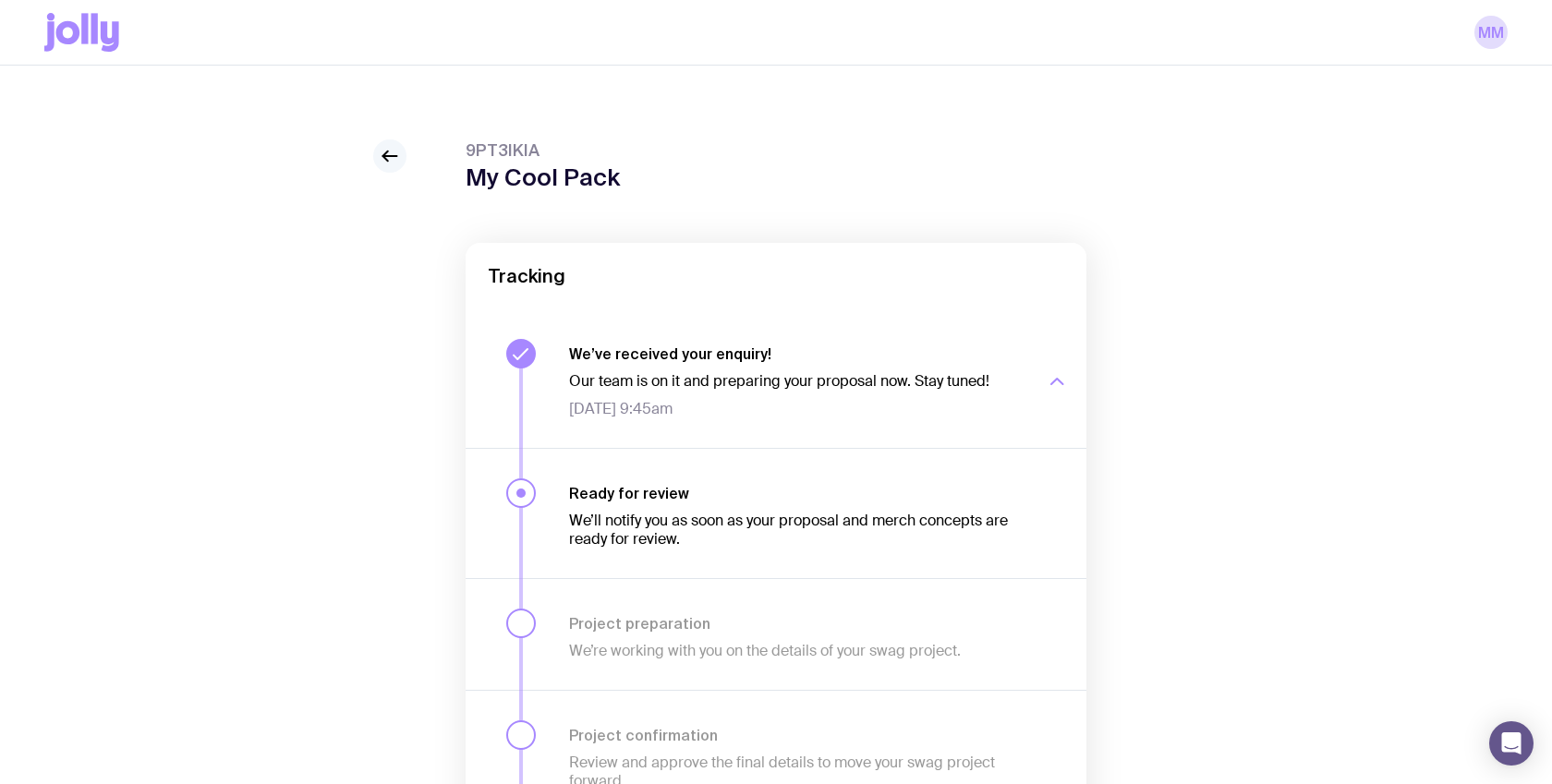
click at [399, 165] on icon at bounding box center [390, 156] width 22 height 22
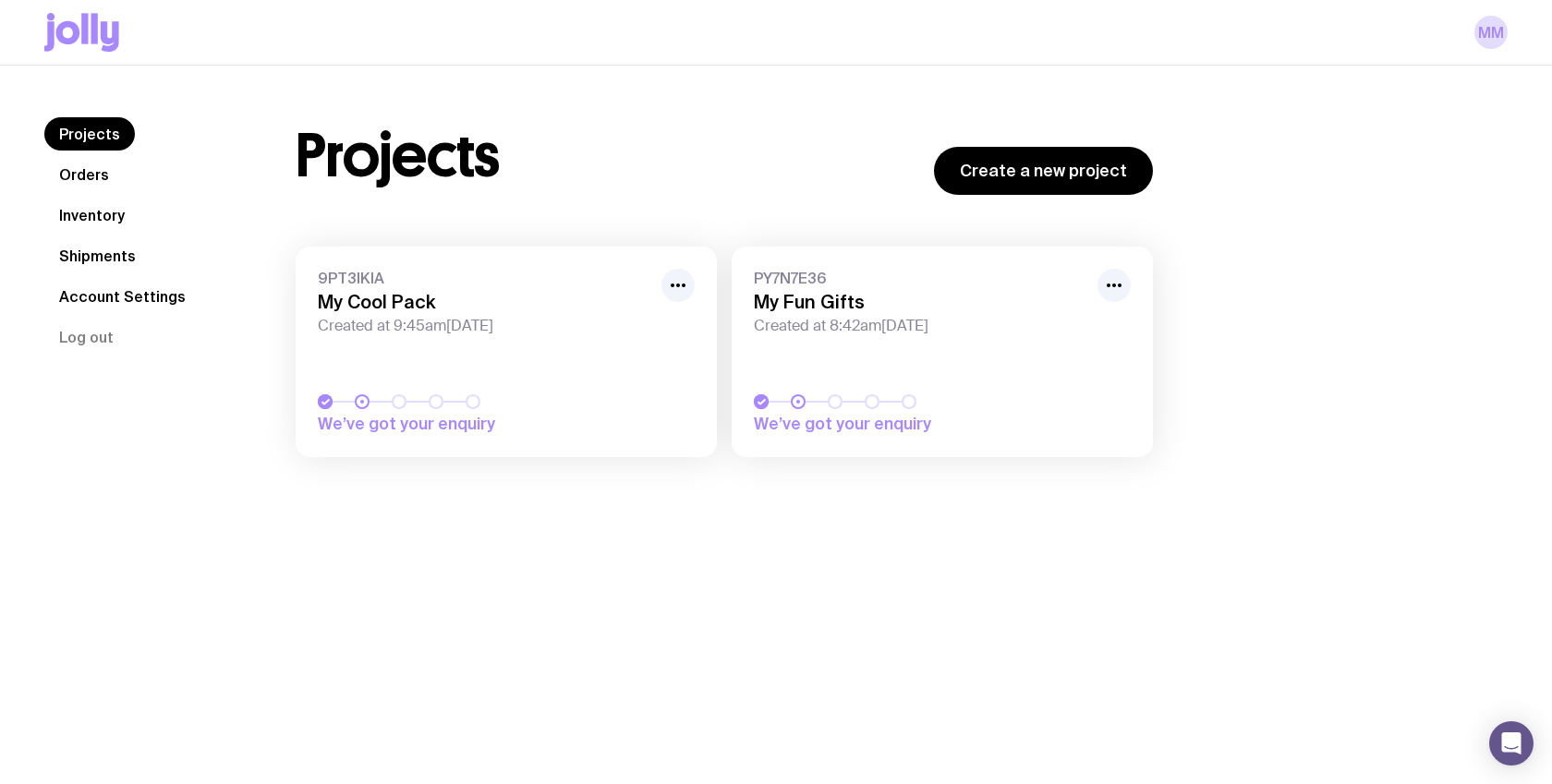
click at [78, 57] on div "MM" at bounding box center [776, 32] width 1463 height 65
click at [78, 41] on icon at bounding box center [81, 32] width 75 height 39
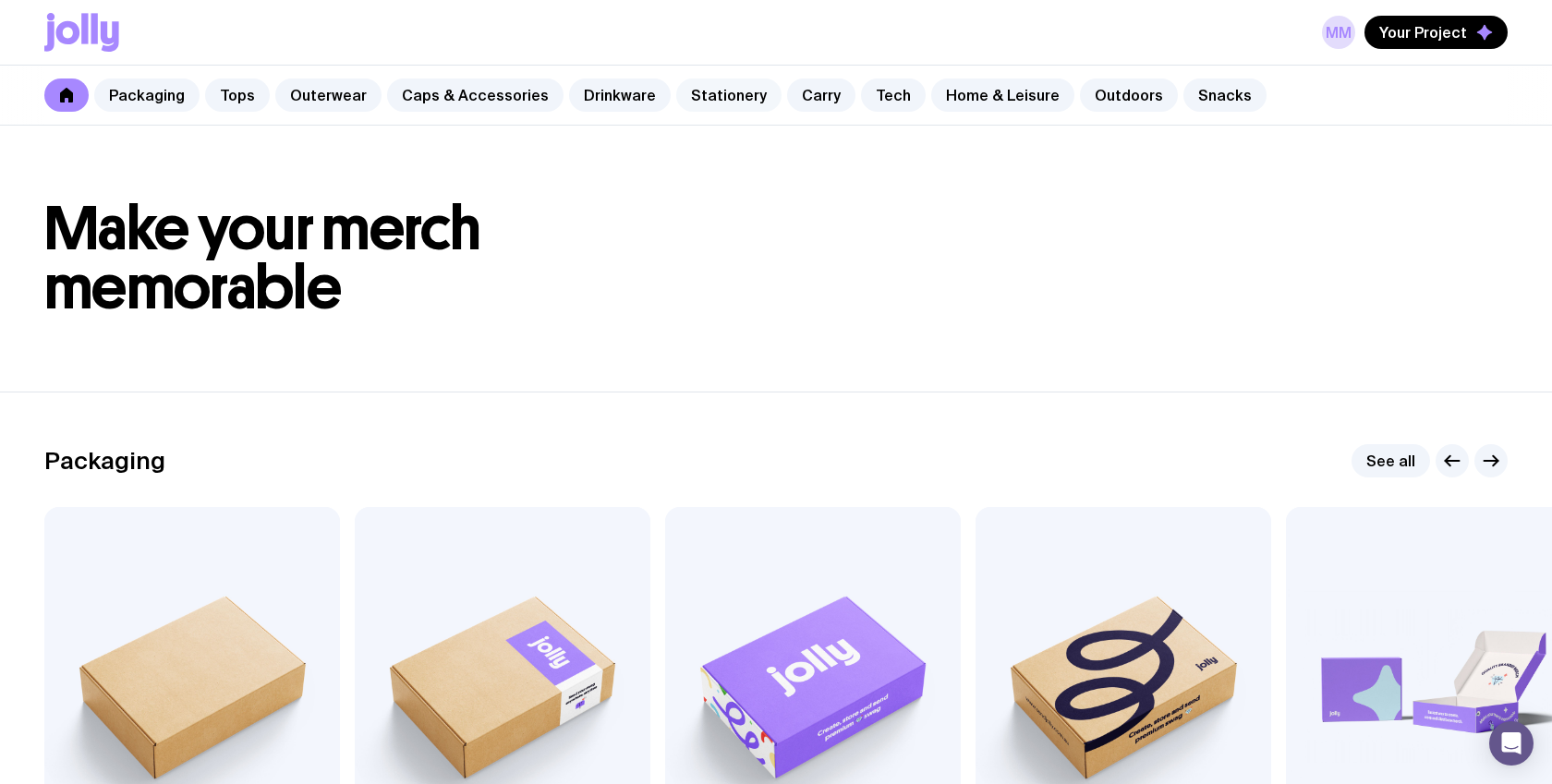
click at [692, 80] on link "Stationery" at bounding box center [729, 95] width 105 height 33
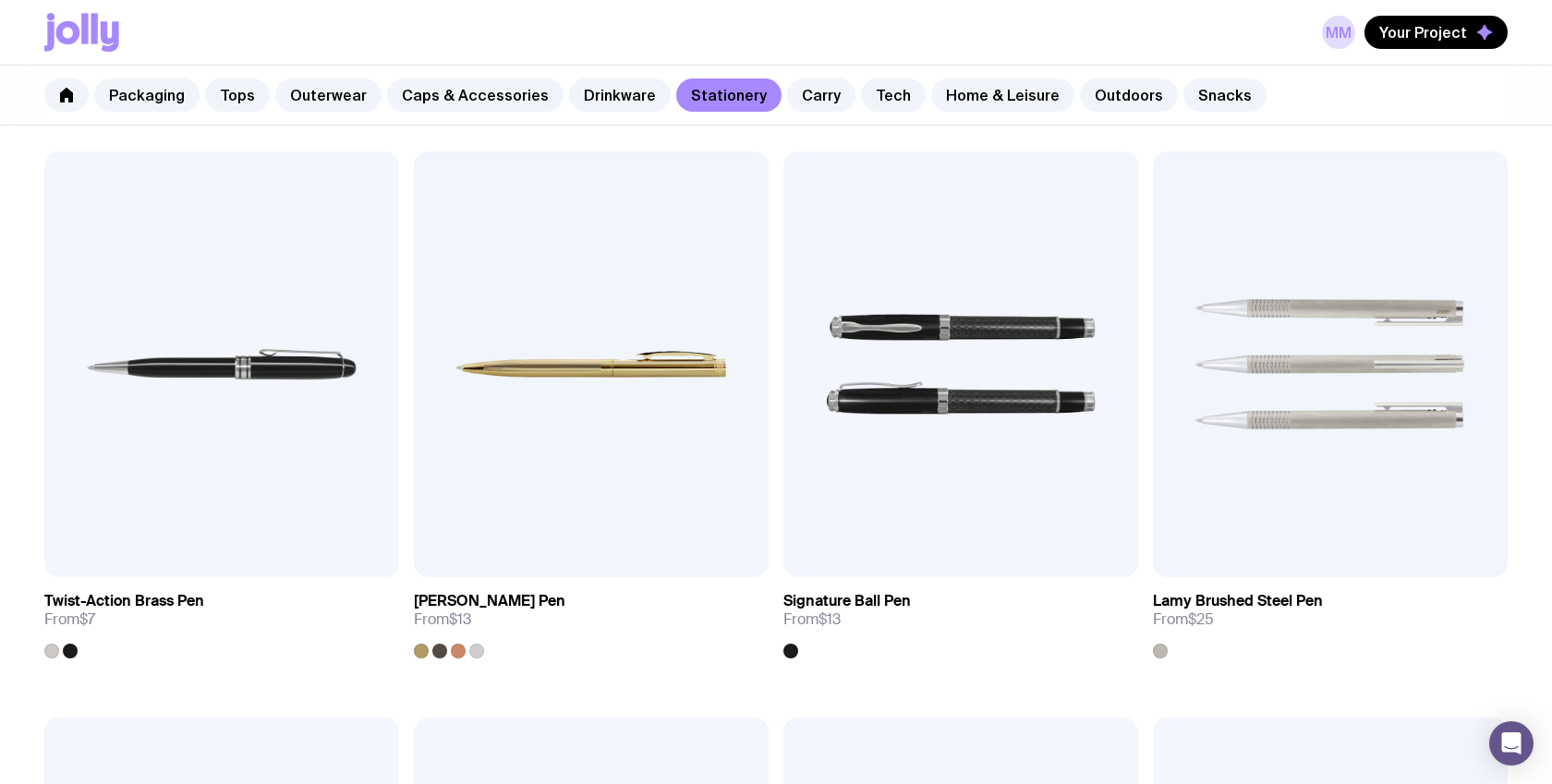
scroll to position [922, 0]
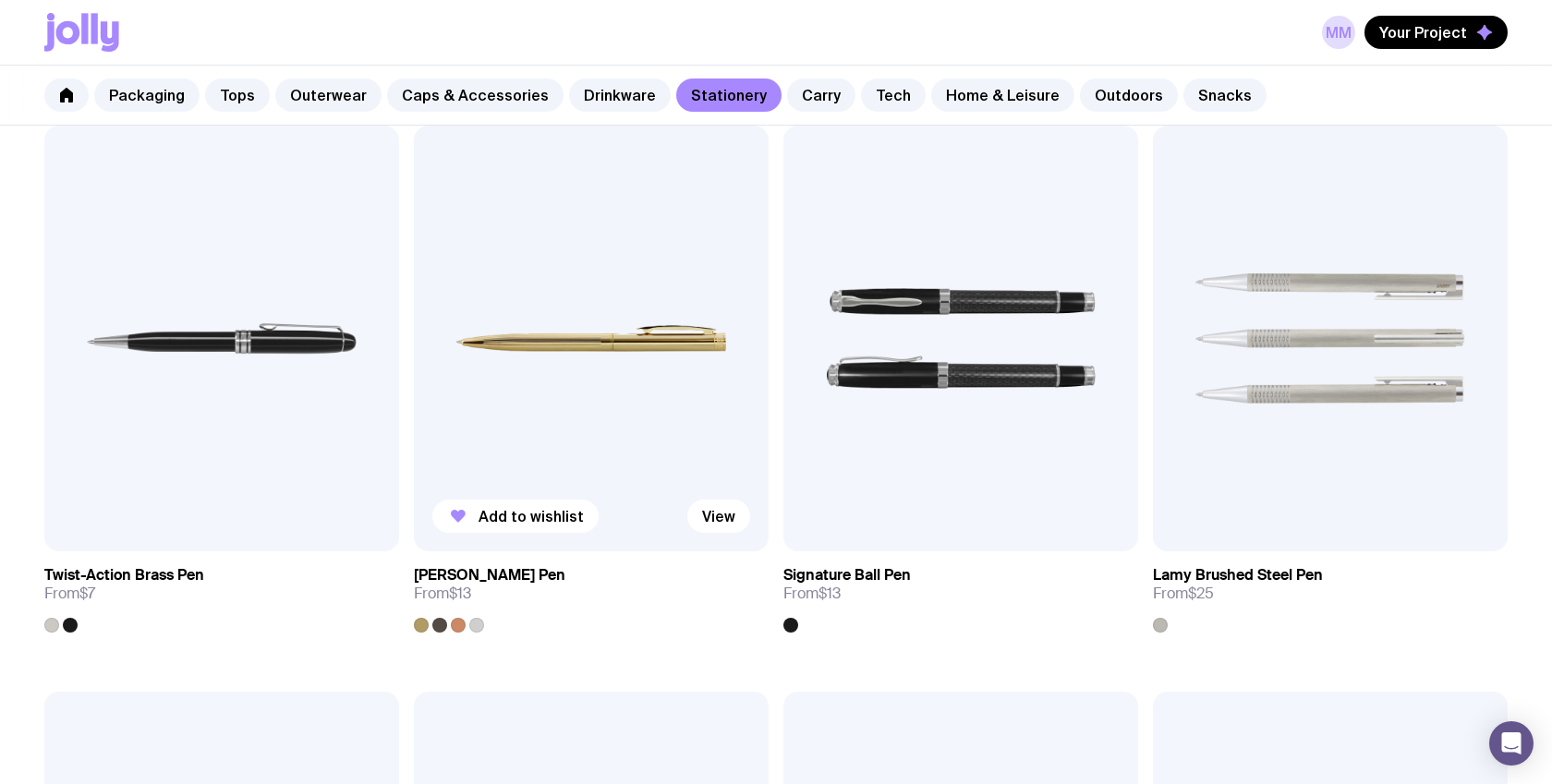
click at [620, 325] on img at bounding box center [592, 338] width 355 height 426
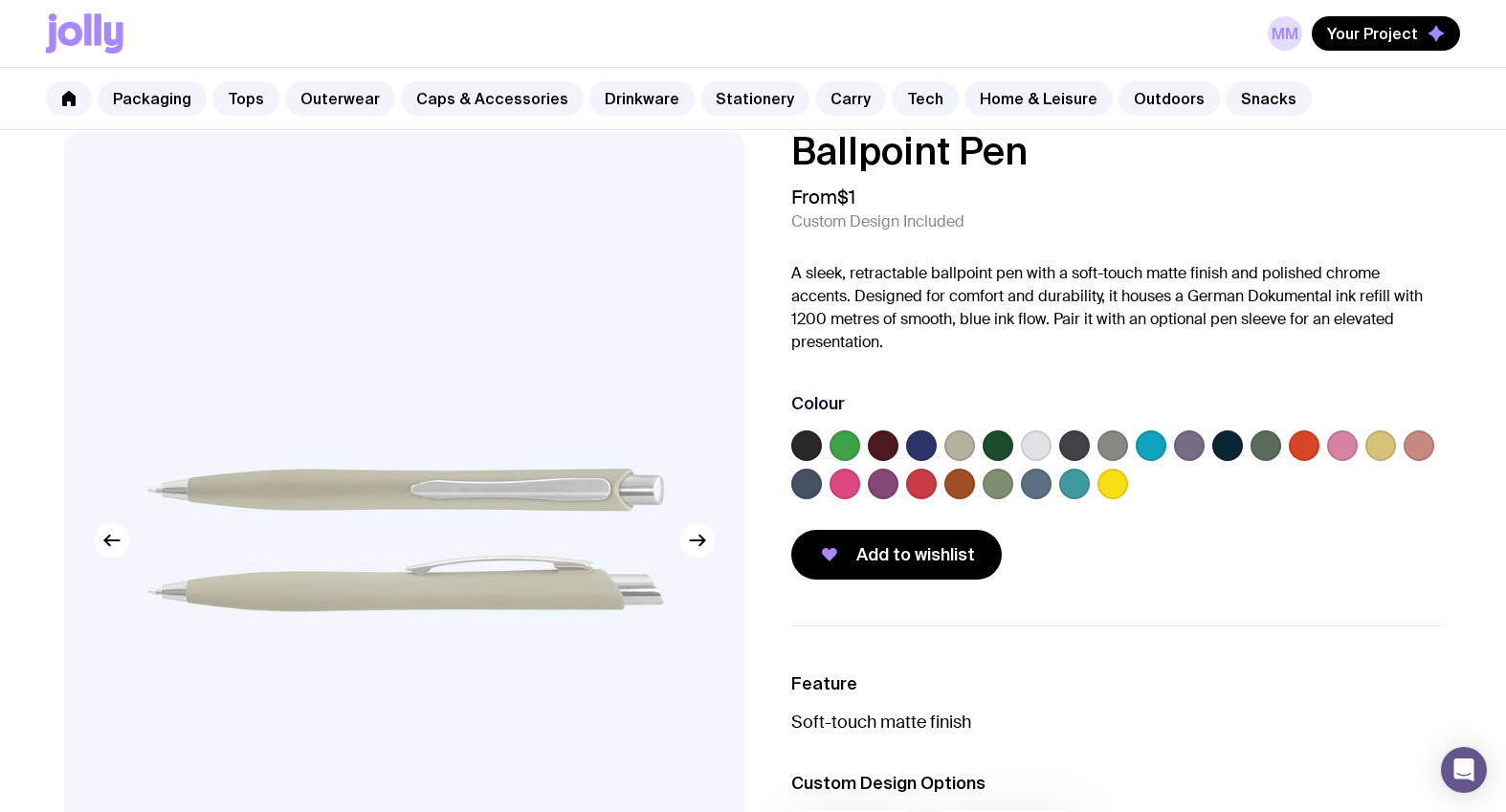
scroll to position [21, 0]
